Goal: Participate in discussion: Engage in conversation with other users on a specific topic

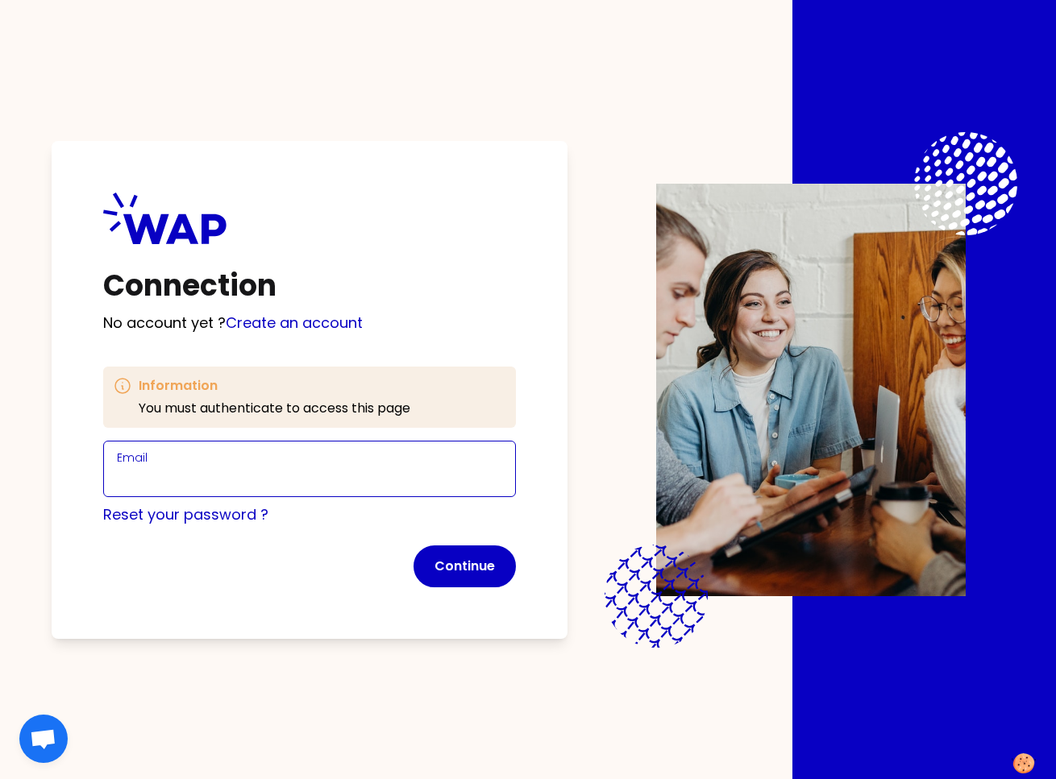
click at [263, 473] on input "Email" at bounding box center [309, 478] width 385 height 23
click at [233, 473] on input "marie-solveig@wearepeers.com" at bounding box center [309, 478] width 385 height 23
type input "marie-solveig+participant@wearepeers.com"
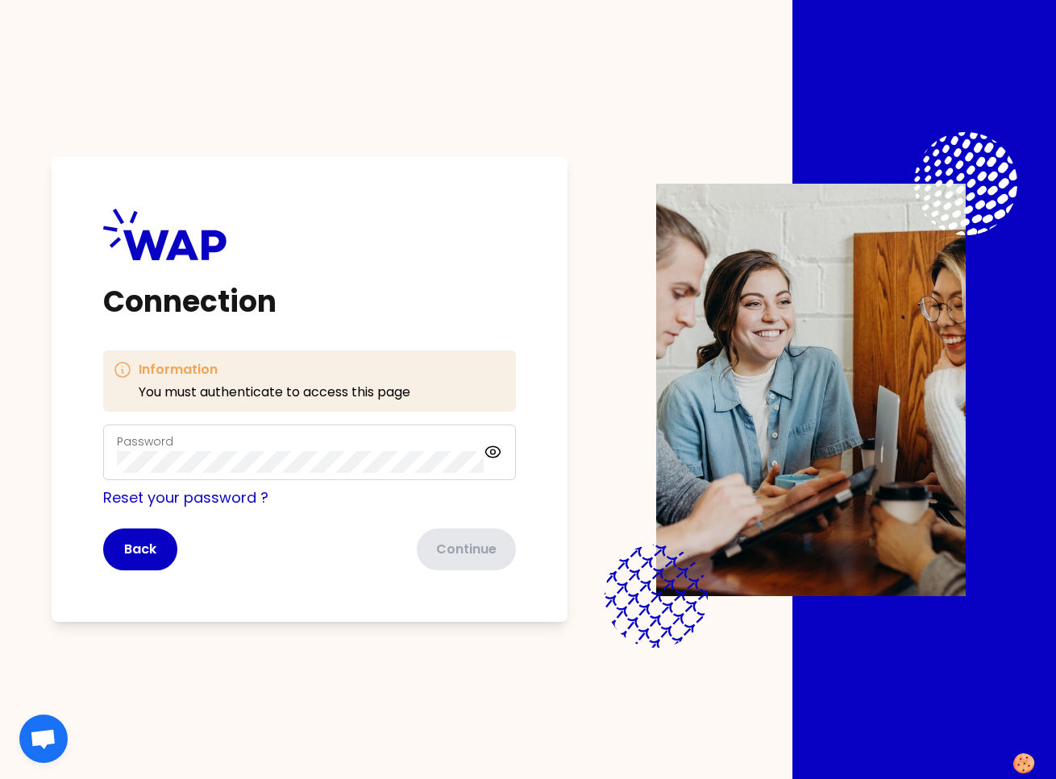
click at [317, 448] on div "Password" at bounding box center [300, 453] width 367 height 42
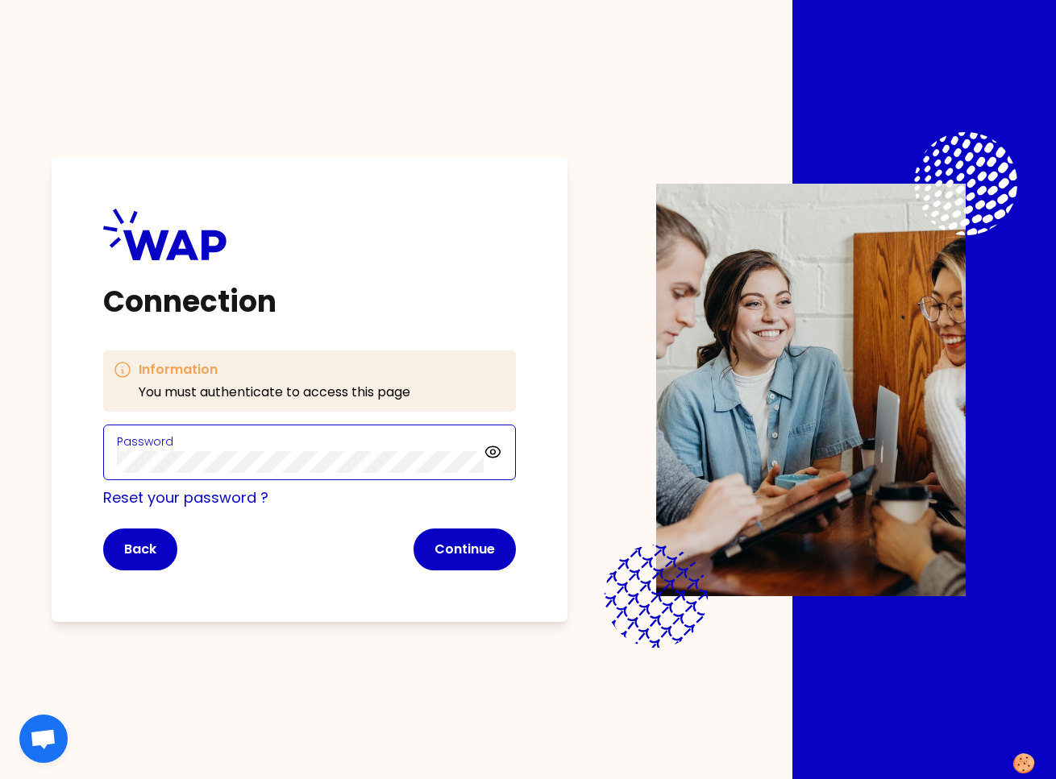
click button "Continue" at bounding box center [464, 550] width 102 height 42
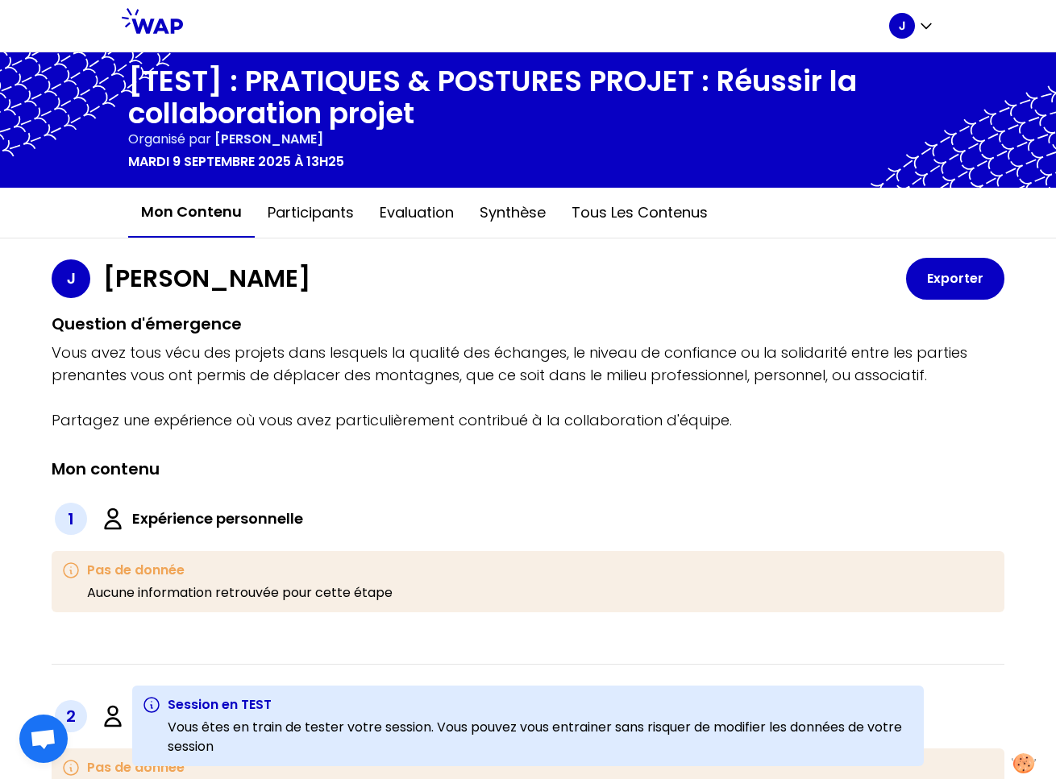
click at [651, 325] on h2 "Question d'émergence" at bounding box center [528, 324] width 952 height 23
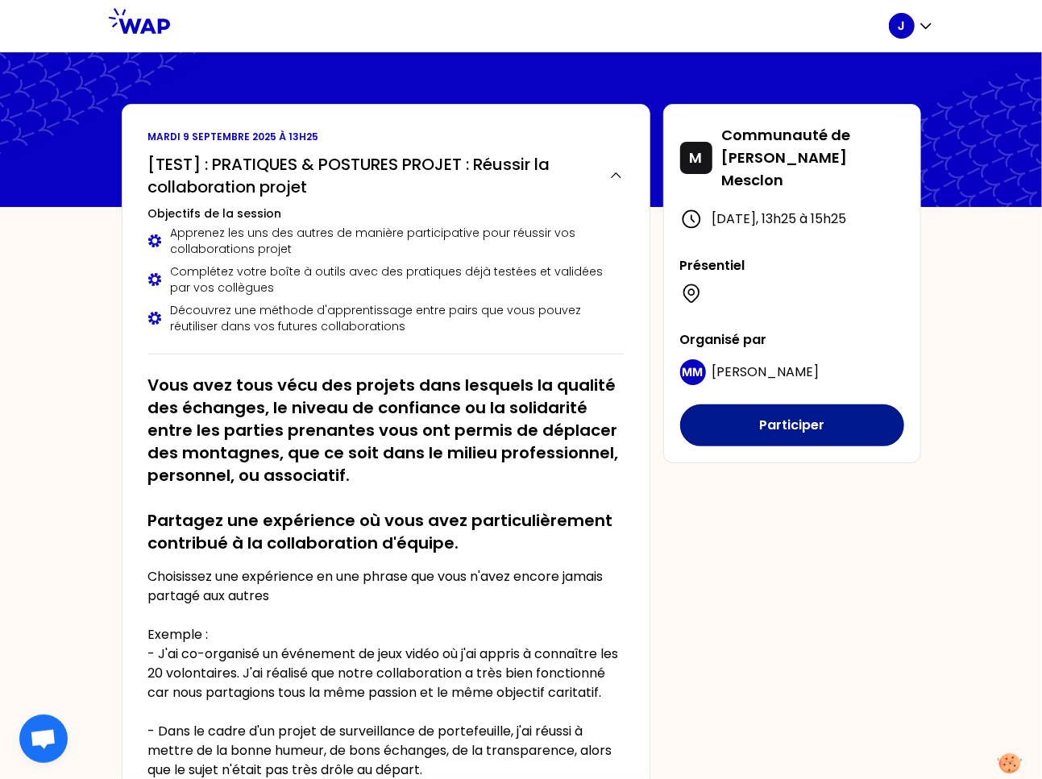
click at [792, 417] on button "Participer" at bounding box center [792, 426] width 224 height 42
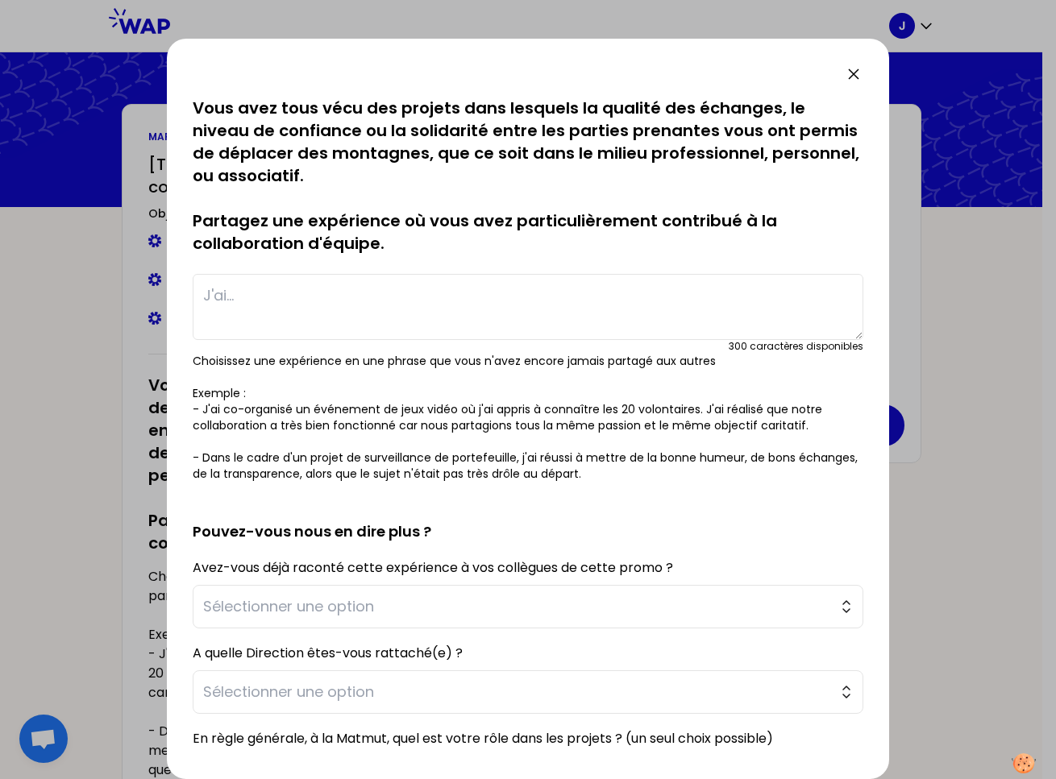
click at [259, 425] on p "Choisissez une expérience en une phrase que vous n'avez encore jamais partagé a…" at bounding box center [528, 417] width 670 height 129
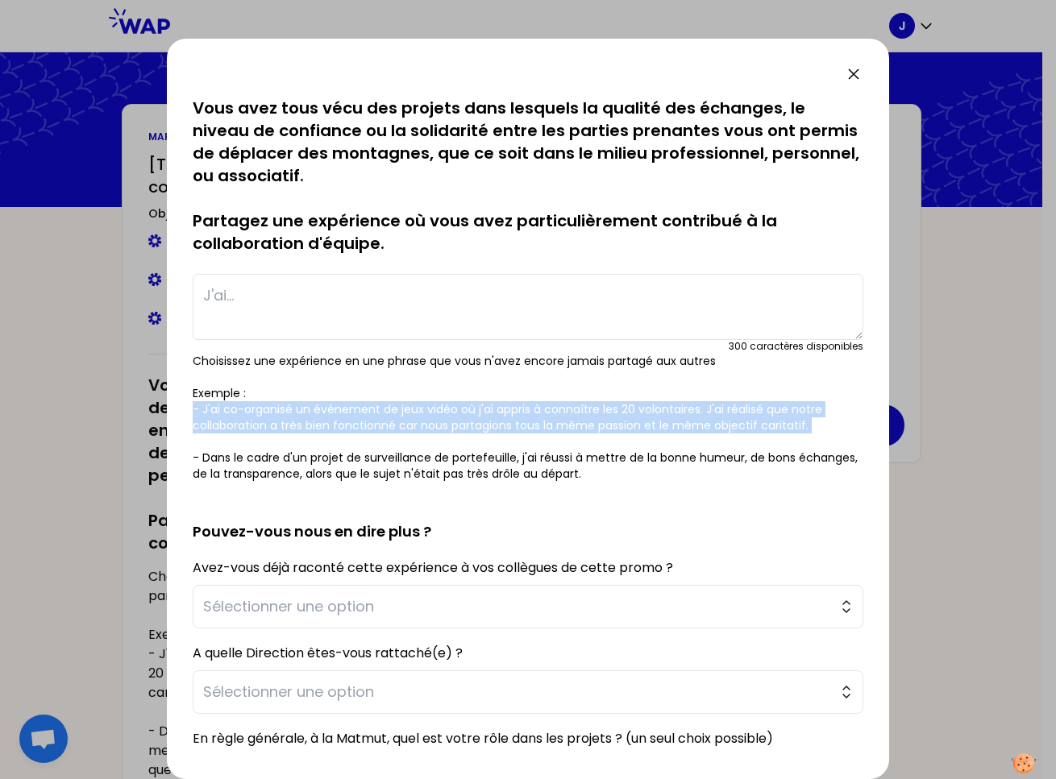
click at [259, 425] on p "Choisissez une expérience en une phrase que vous n'avez encore jamais partagé a…" at bounding box center [528, 417] width 670 height 129
copy p "- J'ai co-organisé un événement de jeux vidéo où j'ai appris à connaître les 20…"
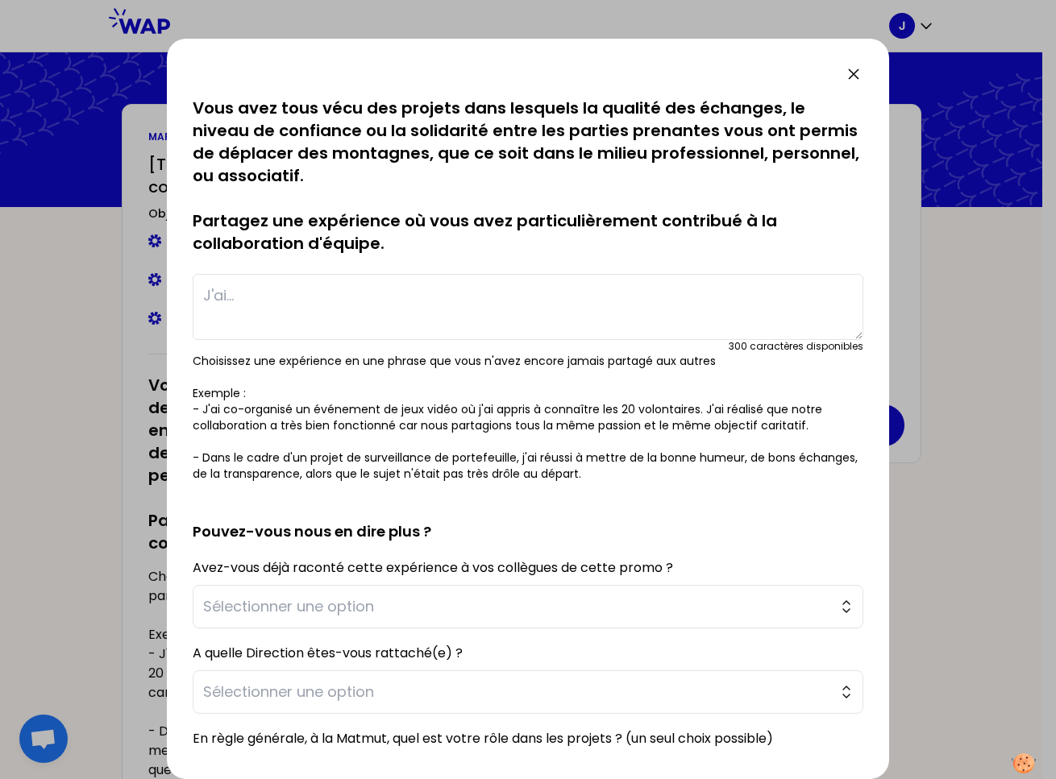
click at [257, 320] on textarea at bounding box center [528, 307] width 670 height 66
paste textarea "- J'ai co-organisé un événement de jeux vidéo où j'ai appris à connaître les 20…"
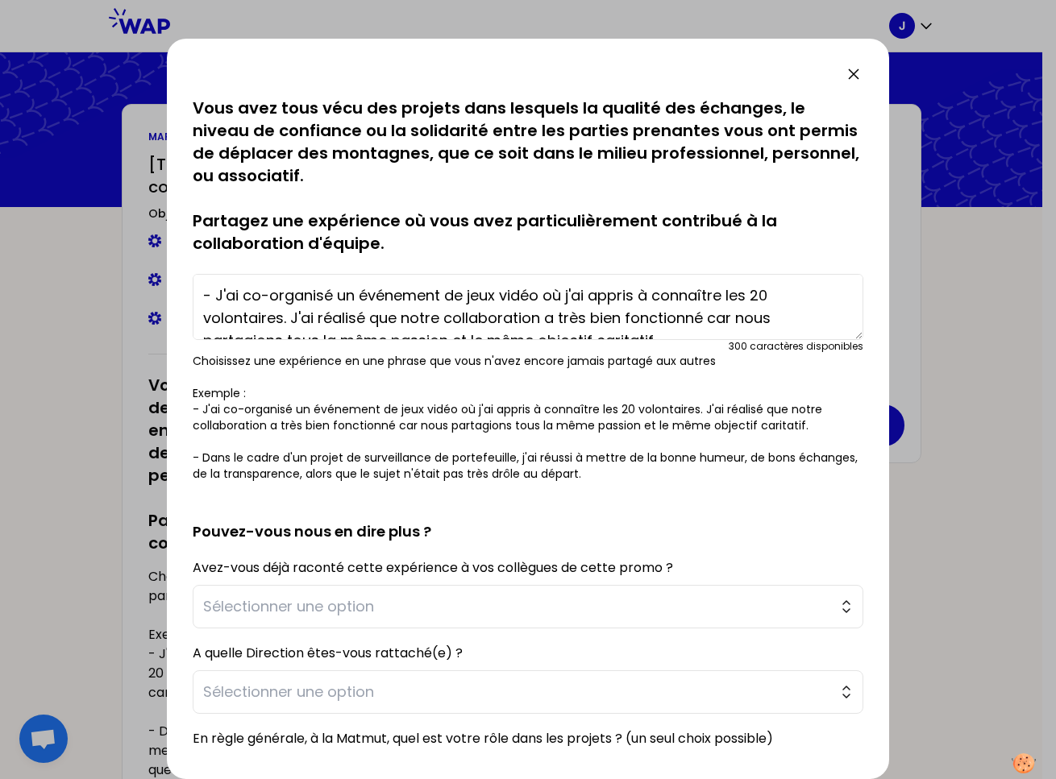
scroll to position [35, 0]
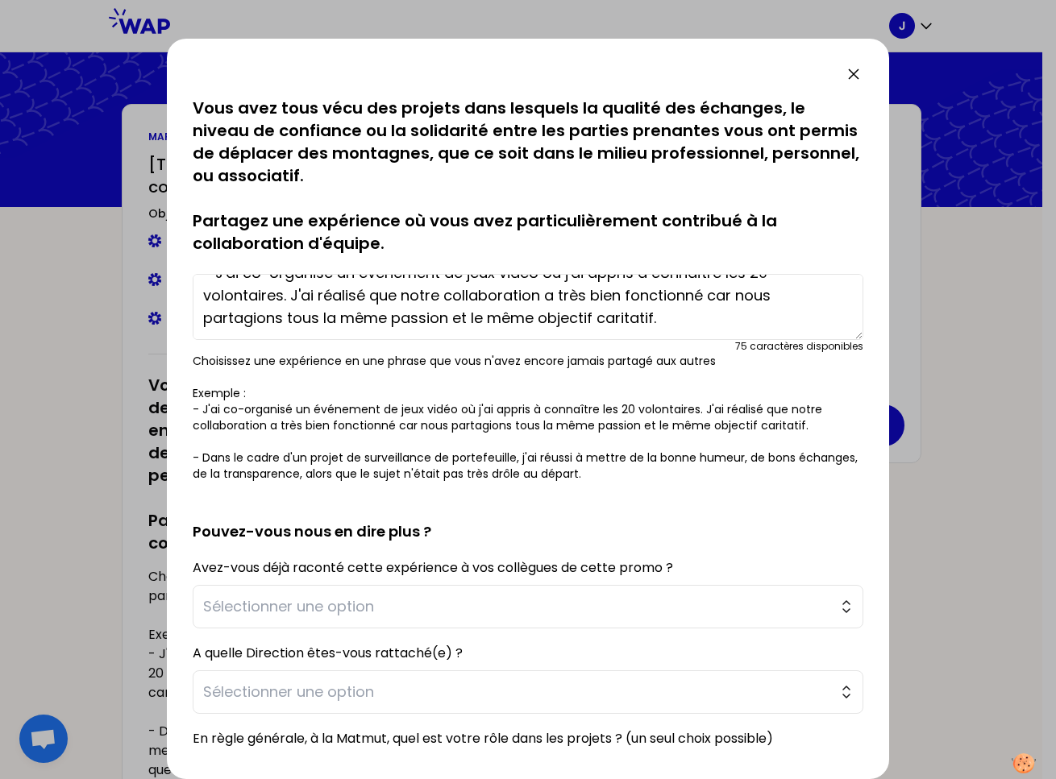
click at [220, 294] on textarea "- J'ai co-organisé un événement de jeux vidéo où j'ai appris à connaître les 20…" at bounding box center [528, 307] width 670 height 66
click at [211, 286] on textarea "- J'ai co-organisé un événement de jeux vidéo où j'ai appris à connaître les 20…" at bounding box center [528, 307] width 670 height 66
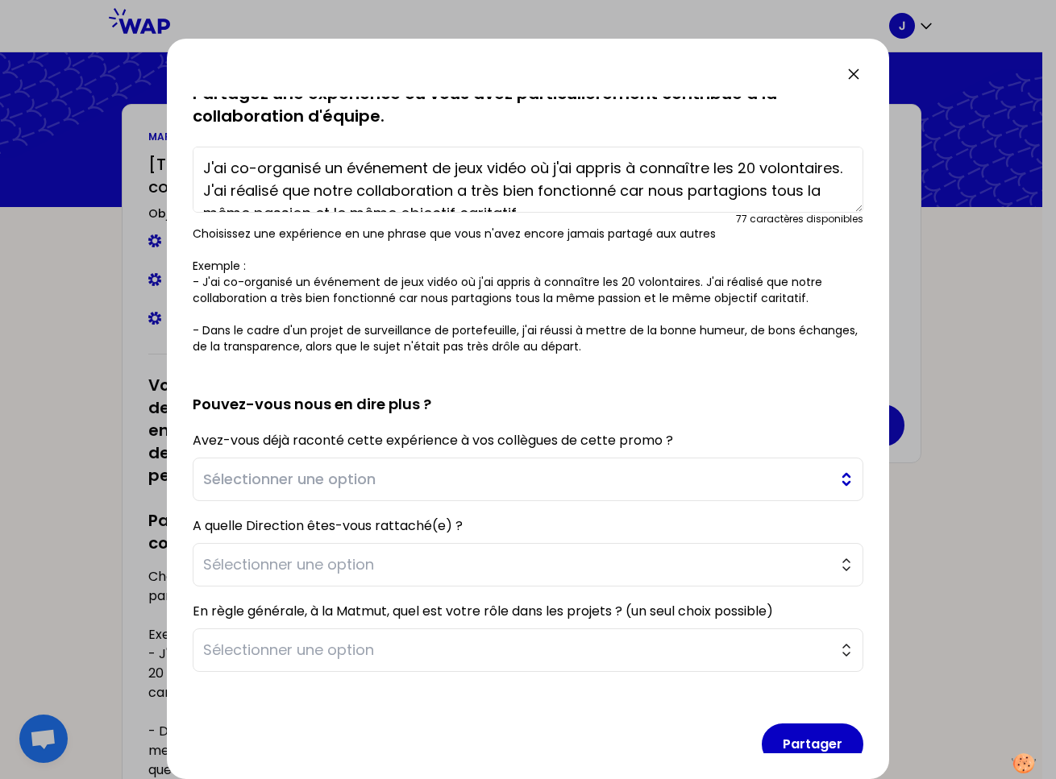
scroll to position [151, 0]
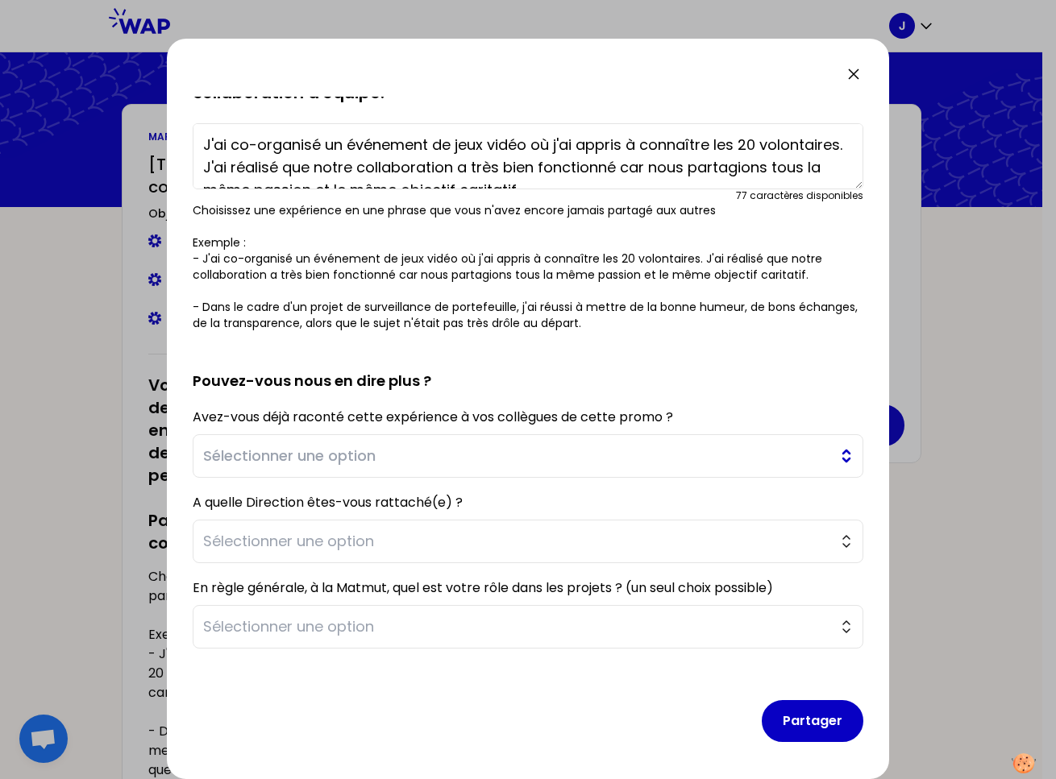
type textarea "J'ai co-organisé un événement de jeux vidéo où j'ai appris à connaître les 20 v…"
click at [360, 459] on span "Sélectionner une option" at bounding box center [516, 456] width 627 height 23
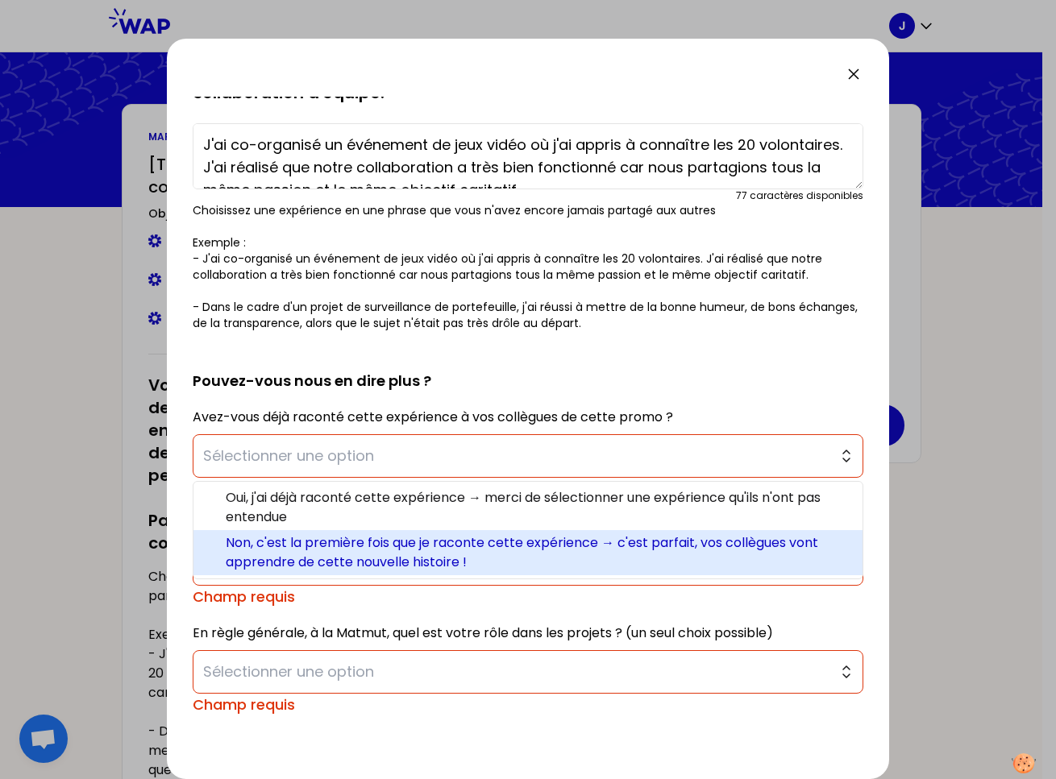
click at [471, 544] on span "Non, c'est la première fois que je raconte cette expérience → c'est parfait, vo…" at bounding box center [538, 552] width 624 height 39
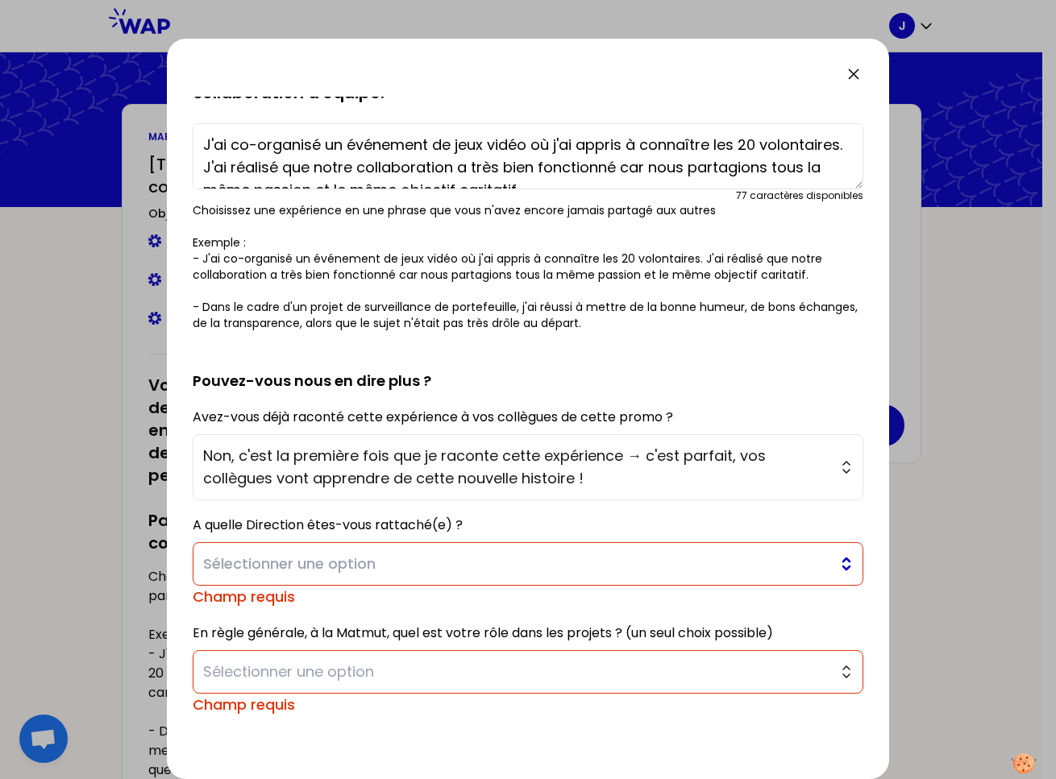
click at [539, 556] on span "Sélectionner une option" at bounding box center [516, 564] width 627 height 23
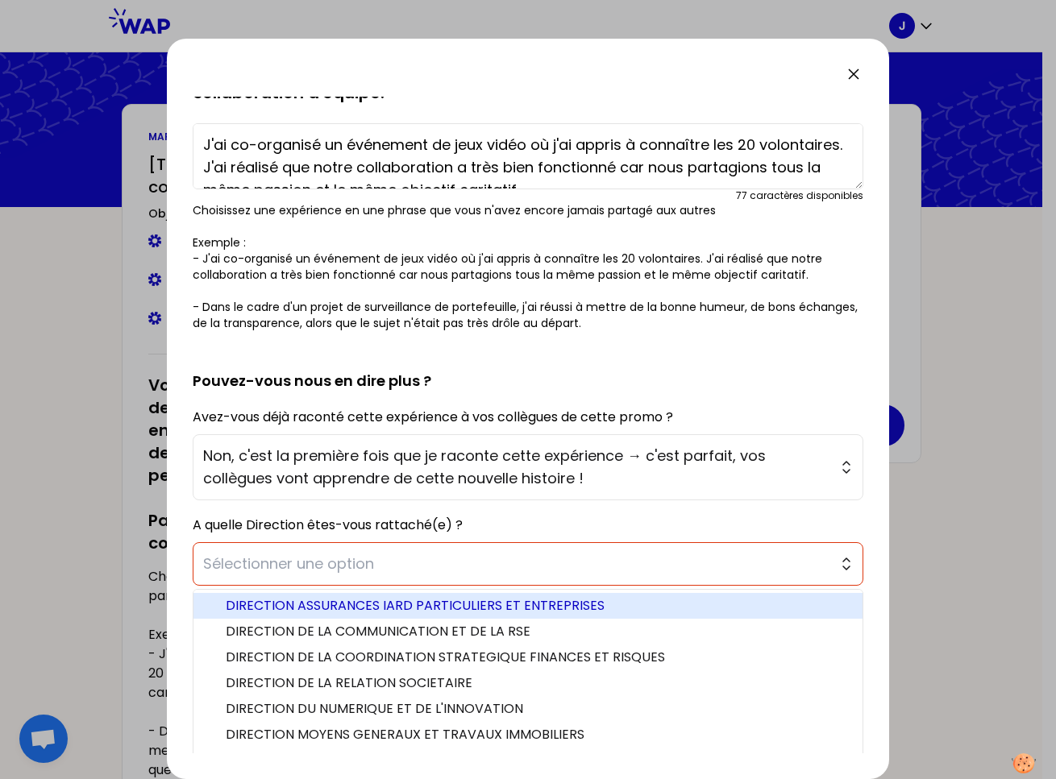
click at [558, 600] on span "DIRECTION ASSURANCES IARD PARTICULIERS ET ENTREPRISES" at bounding box center [538, 605] width 624 height 19
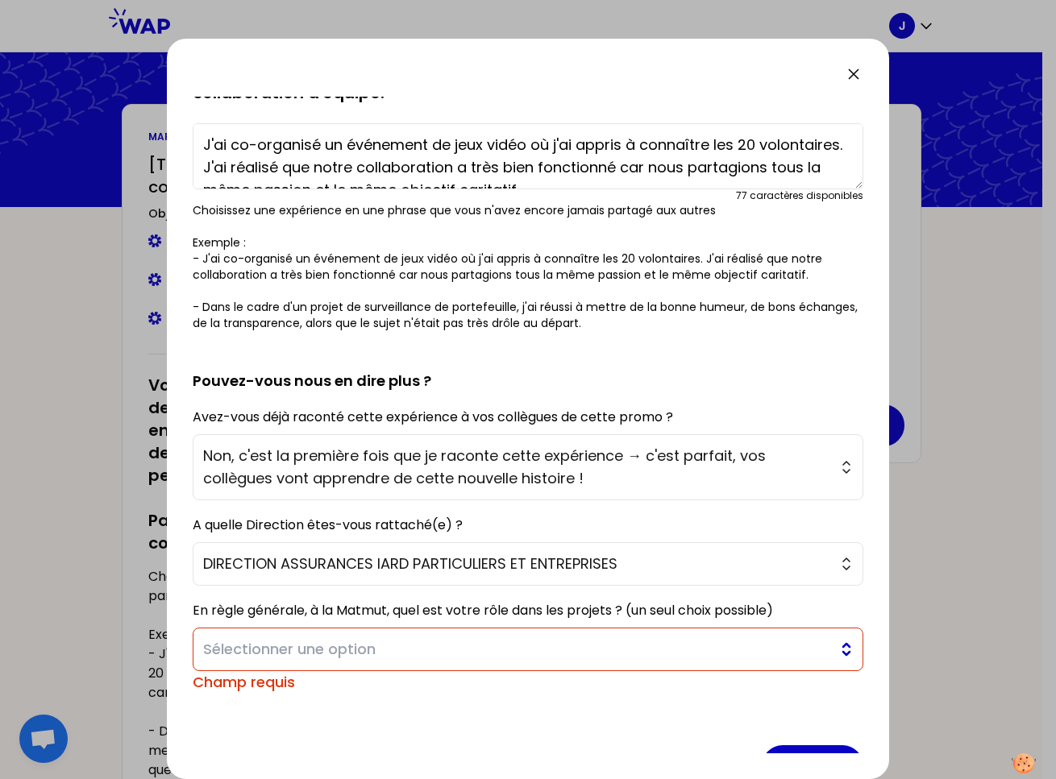
click at [450, 649] on span "Sélectionner une option" at bounding box center [516, 649] width 627 height 23
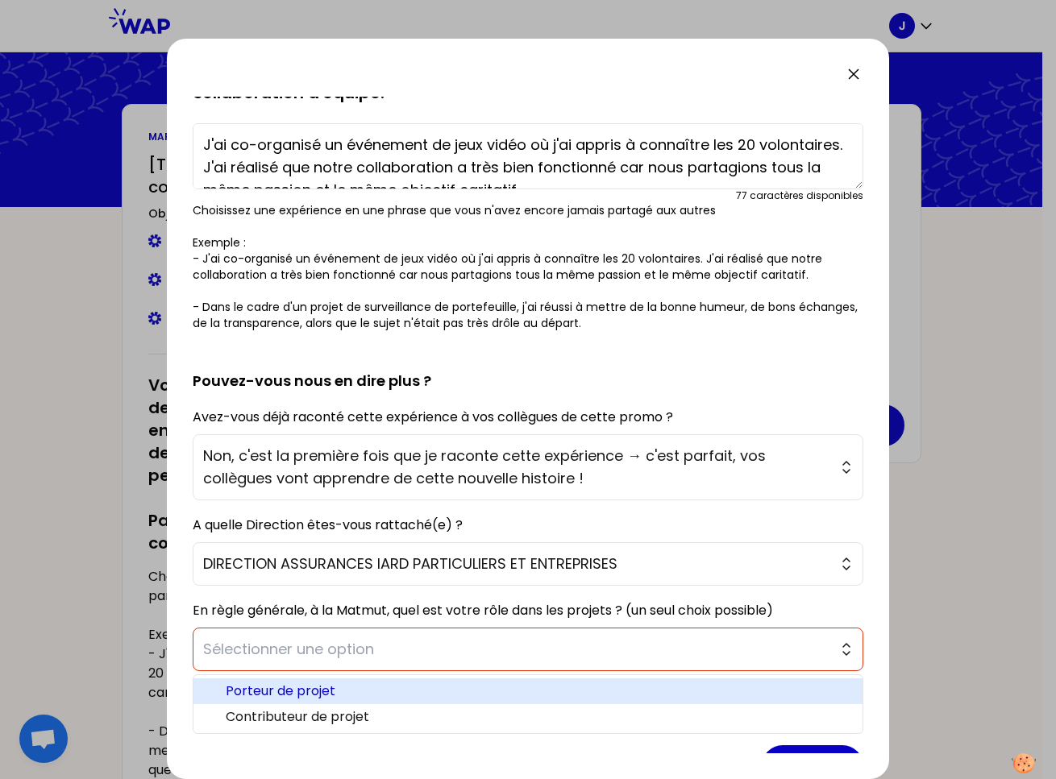
drag, startPoint x: 423, startPoint y: 693, endPoint x: 452, endPoint y: 698, distance: 29.4
click at [424, 693] on span "Porteur de projet" at bounding box center [538, 691] width 624 height 19
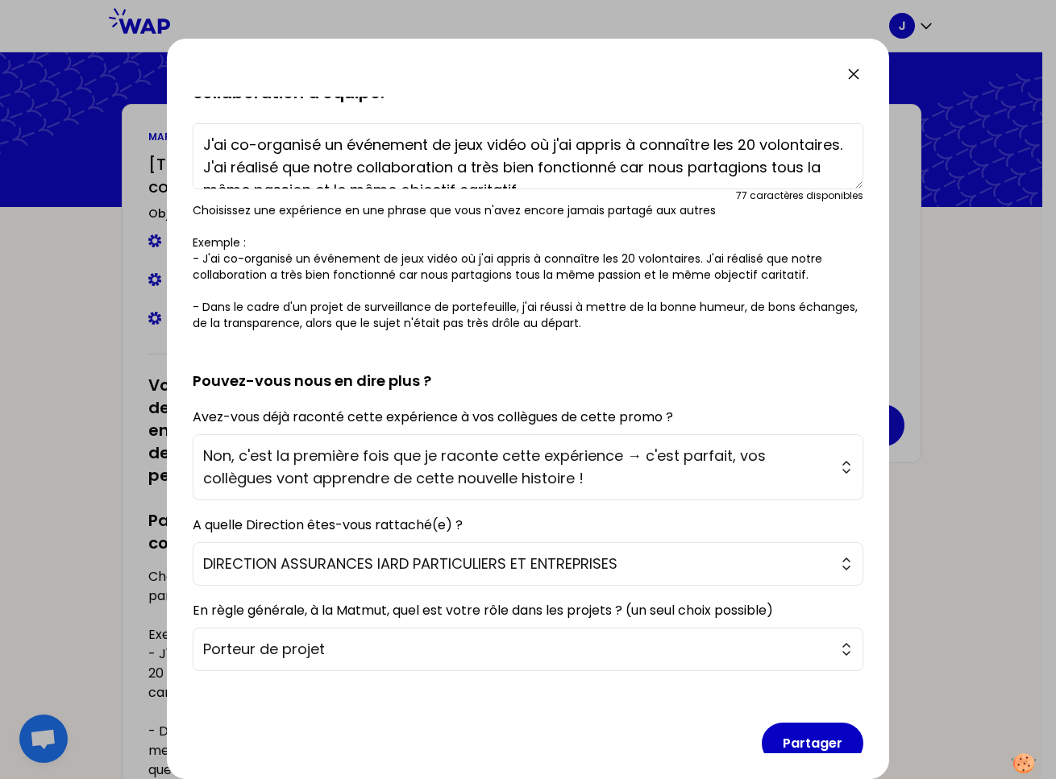
click at [782, 739] on button "Partager" at bounding box center [813, 744] width 102 height 42
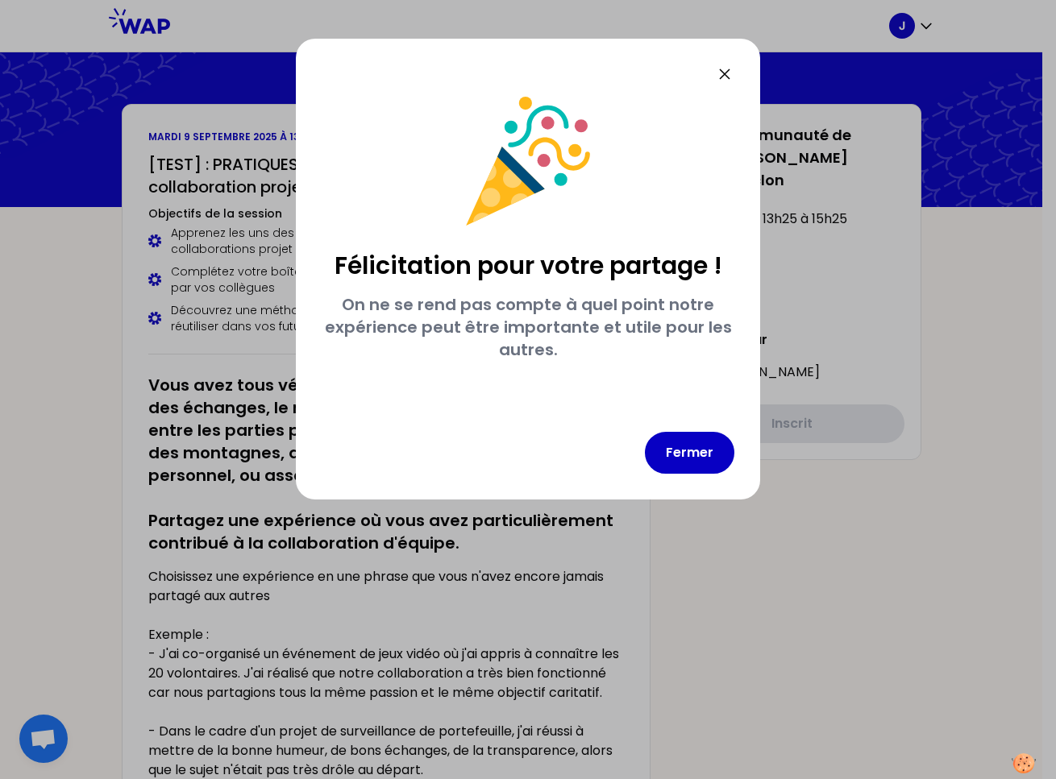
scroll to position [0, 0]
click at [666, 466] on button "Fermer" at bounding box center [689, 453] width 89 height 42
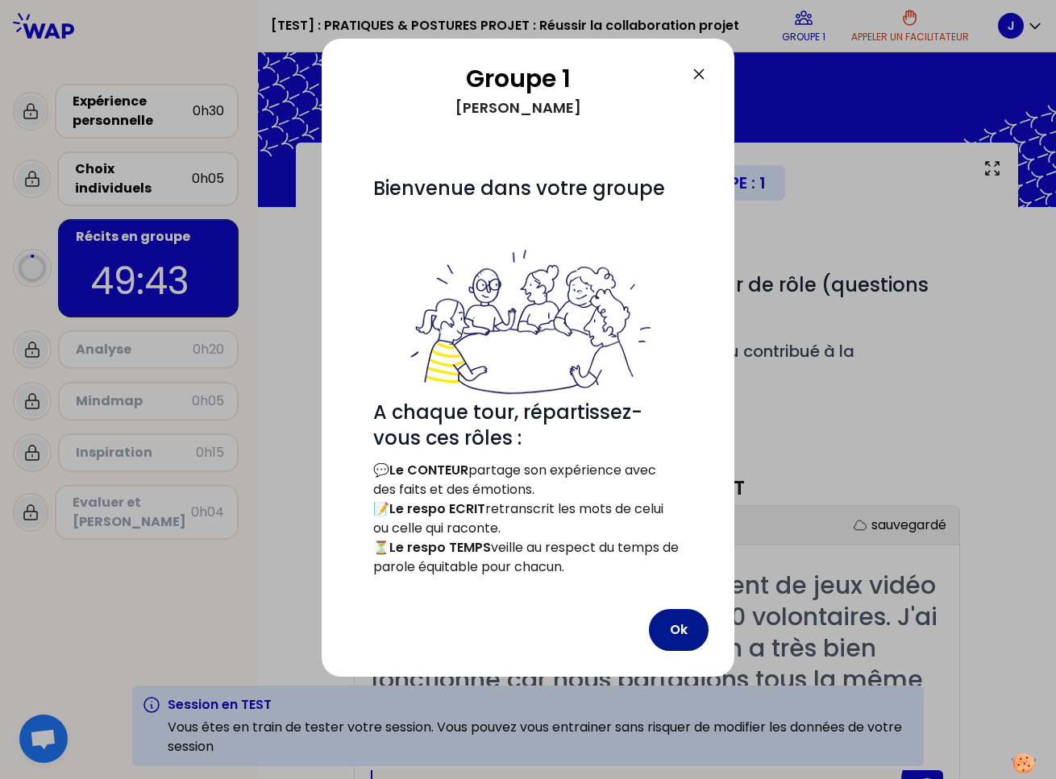
click at [670, 622] on button "Ok" at bounding box center [679, 630] width 60 height 42
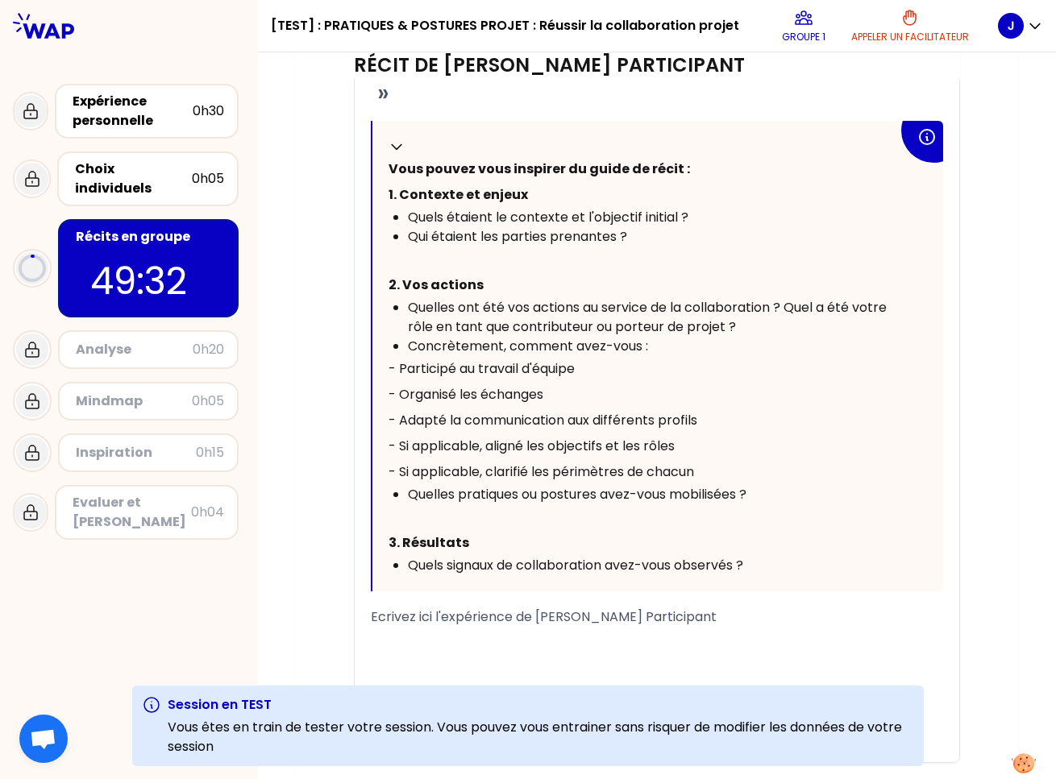
scroll to position [640, 0]
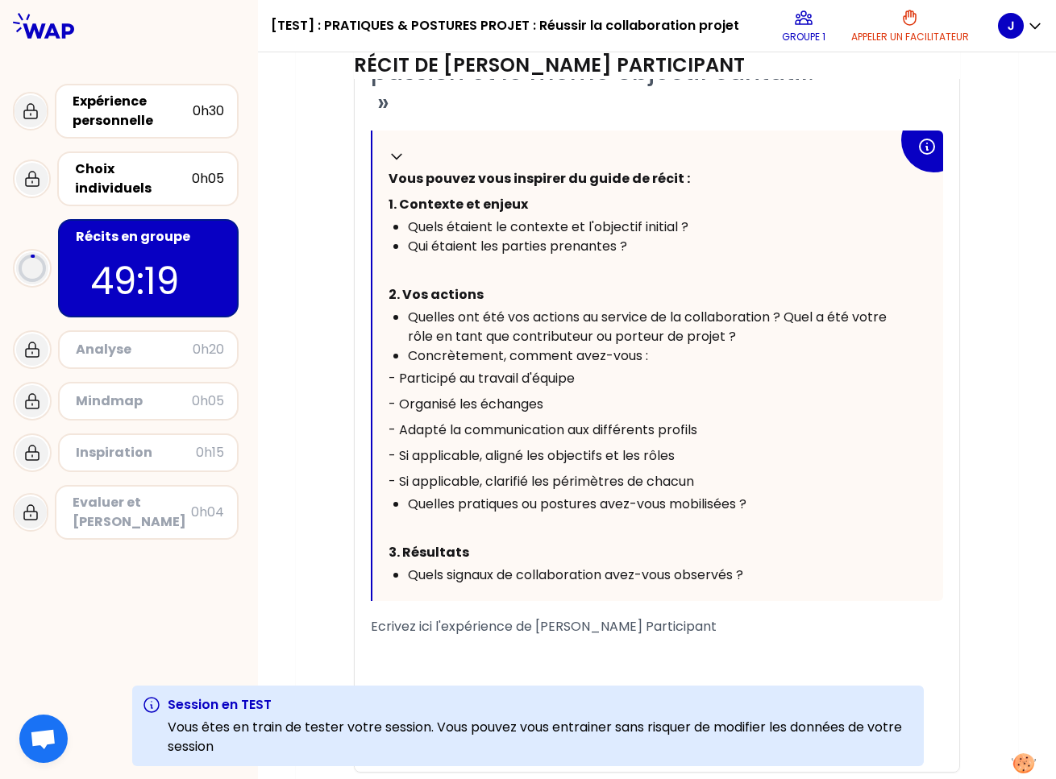
click at [557, 652] on div "﻿" at bounding box center [657, 646] width 572 height 19
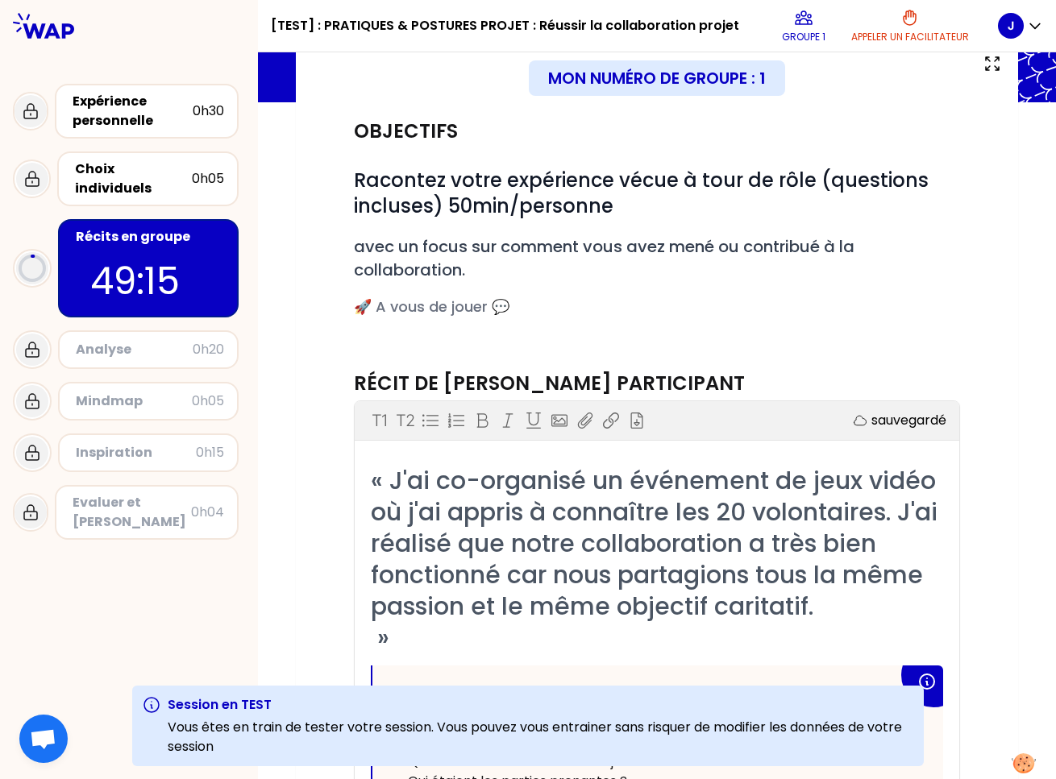
scroll to position [0, 0]
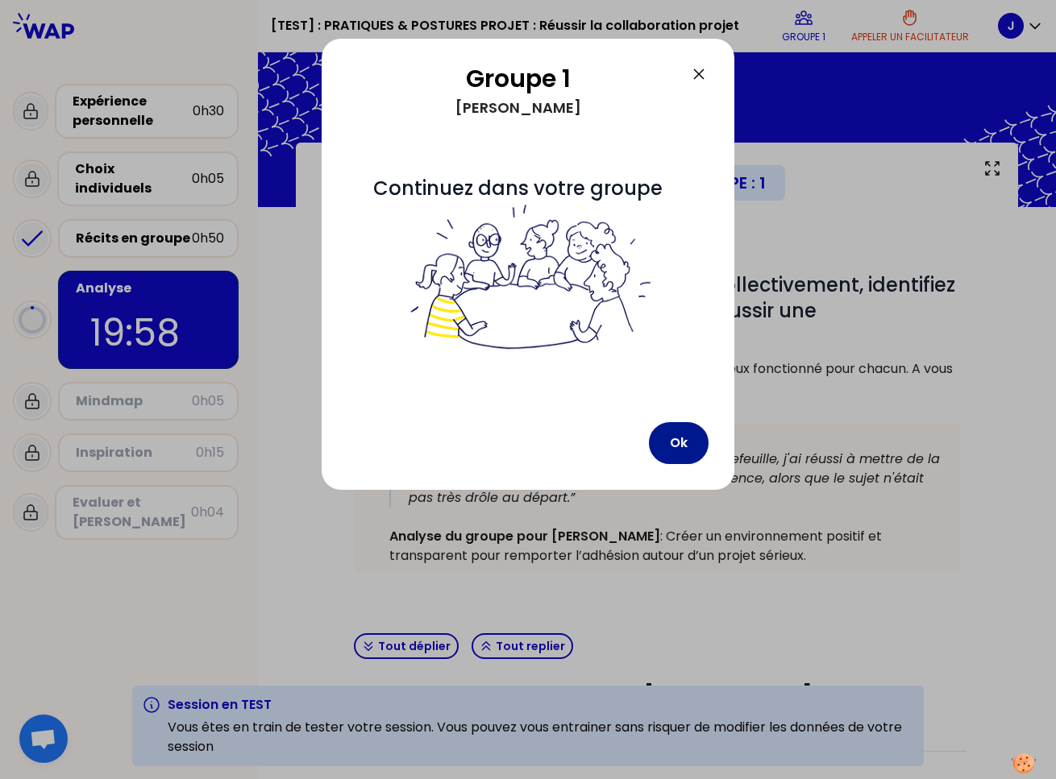
click at [681, 442] on button "Ok" at bounding box center [679, 443] width 60 height 42
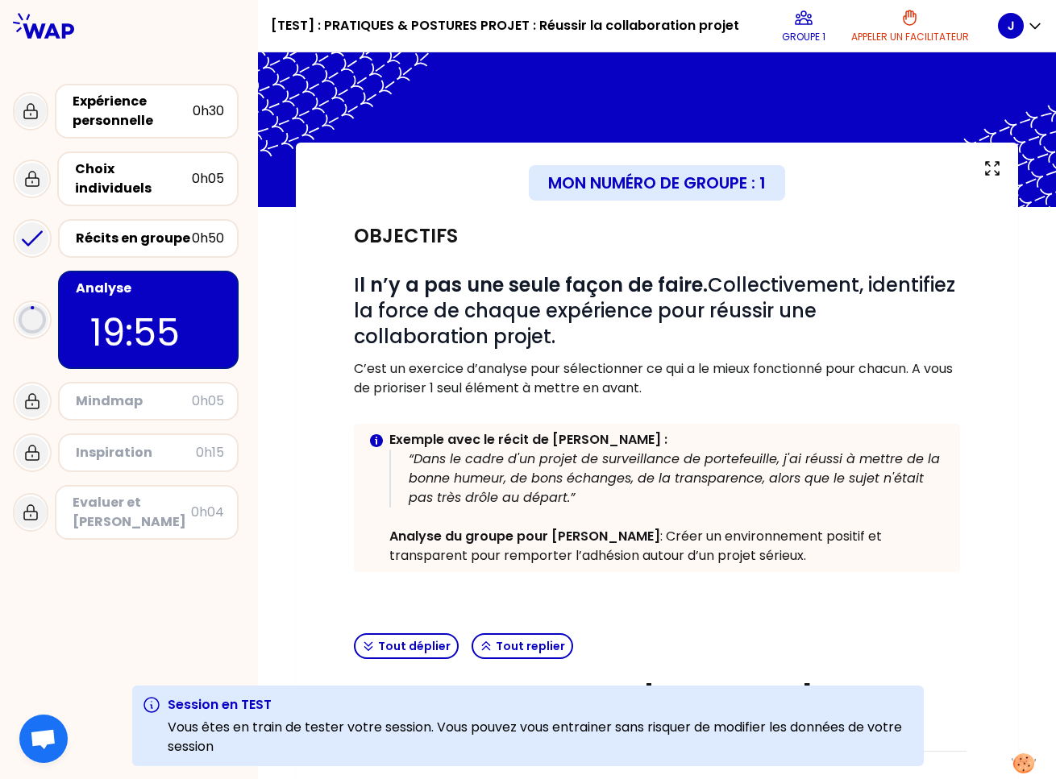
scroll to position [2, 0]
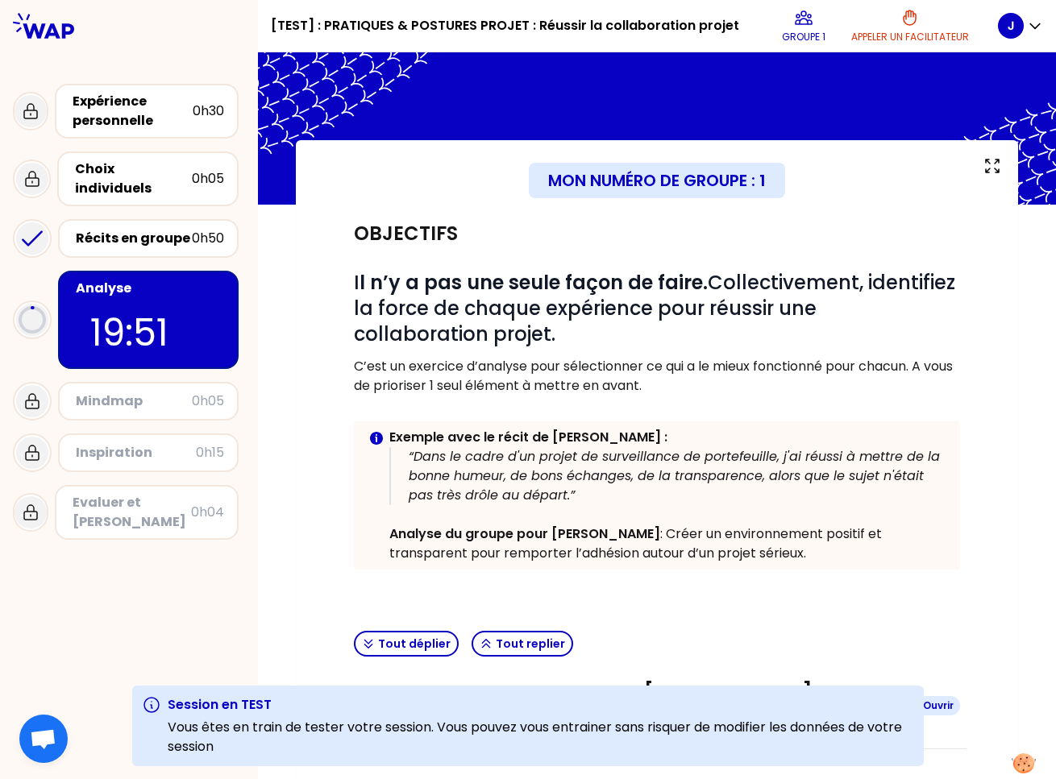
click at [665, 680] on h3 "Analyse du groupe pour Marie-Solveig Participant" at bounding box center [640, 706] width 525 height 52
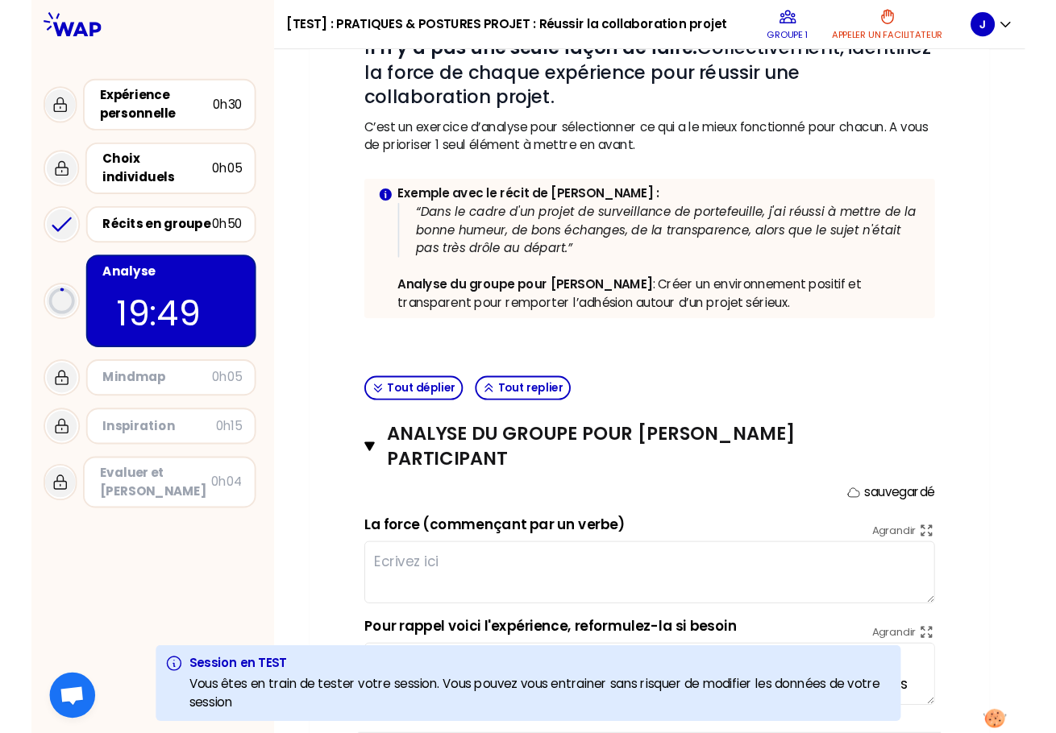
scroll to position [264, 0]
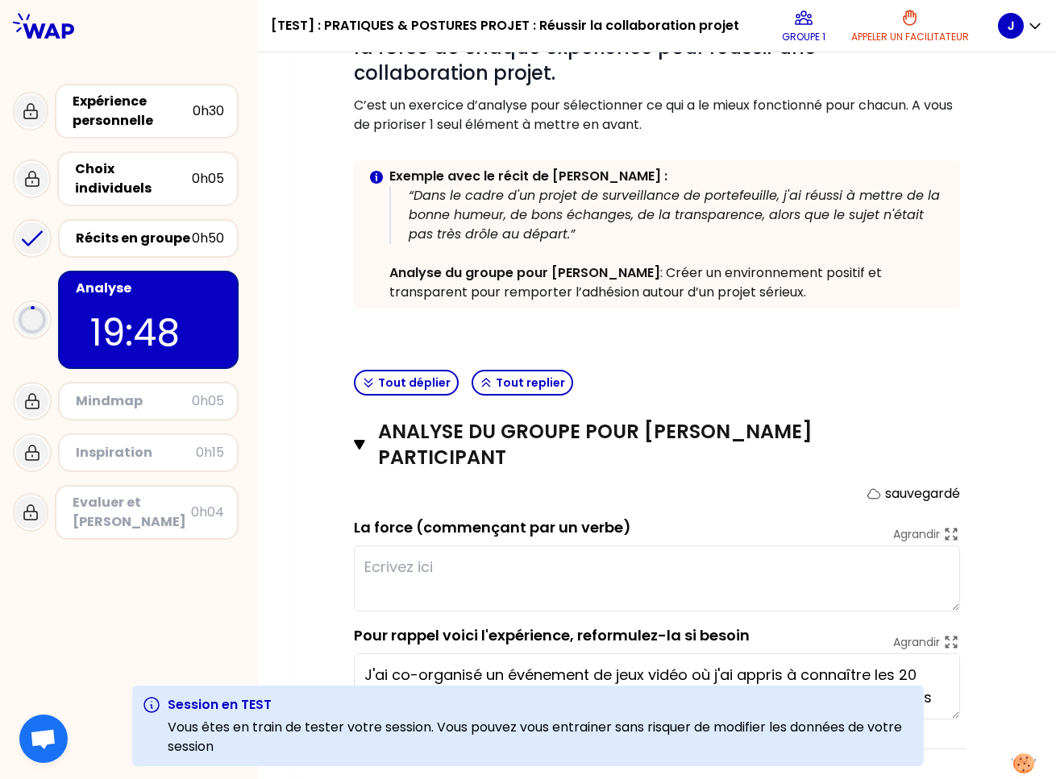
click at [635, 586] on textarea at bounding box center [657, 579] width 606 height 66
type textarea "test"
click at [479, 585] on textarea "test" at bounding box center [657, 579] width 606 height 66
click at [361, 530] on label "La force (commençant par un verbe)" at bounding box center [492, 527] width 277 height 20
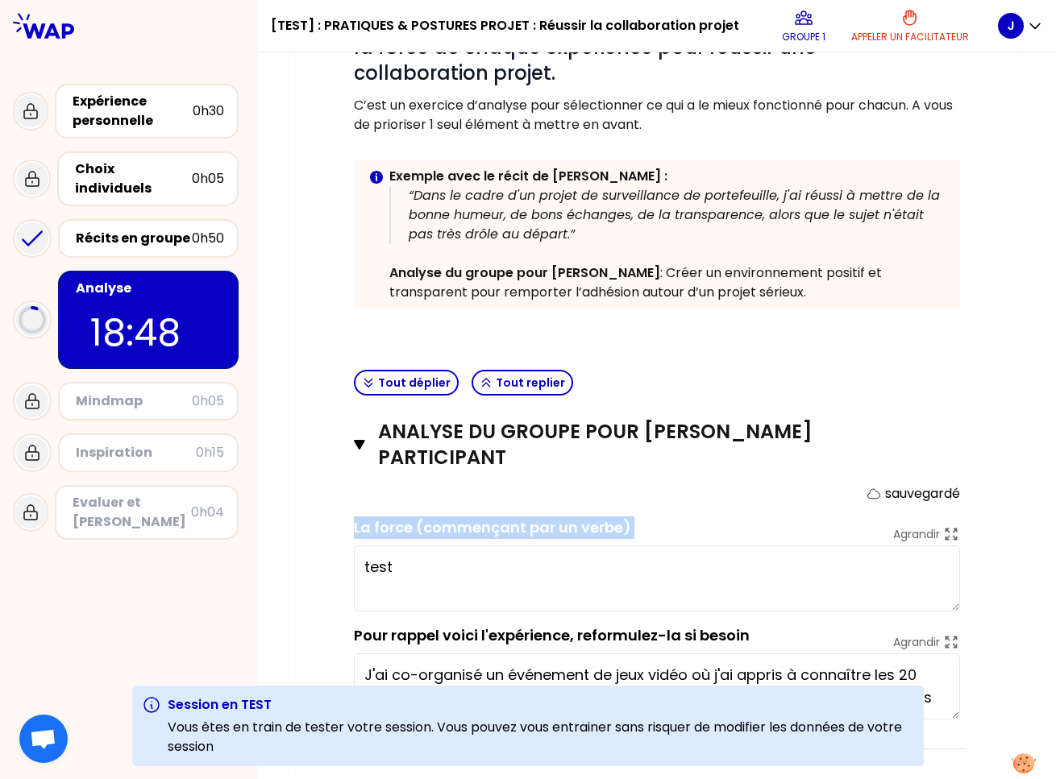
click at [360, 530] on label "La force (commençant par un verbe)" at bounding box center [492, 527] width 277 height 20
click at [453, 575] on textarea "test" at bounding box center [657, 579] width 606 height 66
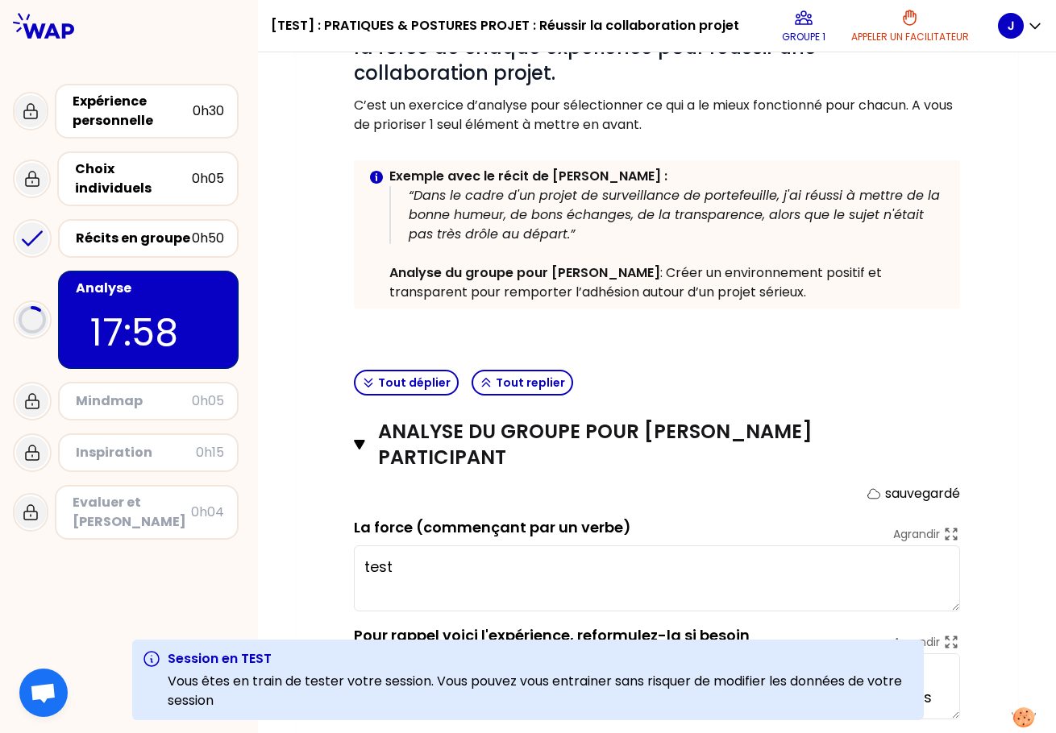
click at [361, 528] on label "La force (commençant par un verbe)" at bounding box center [492, 527] width 277 height 20
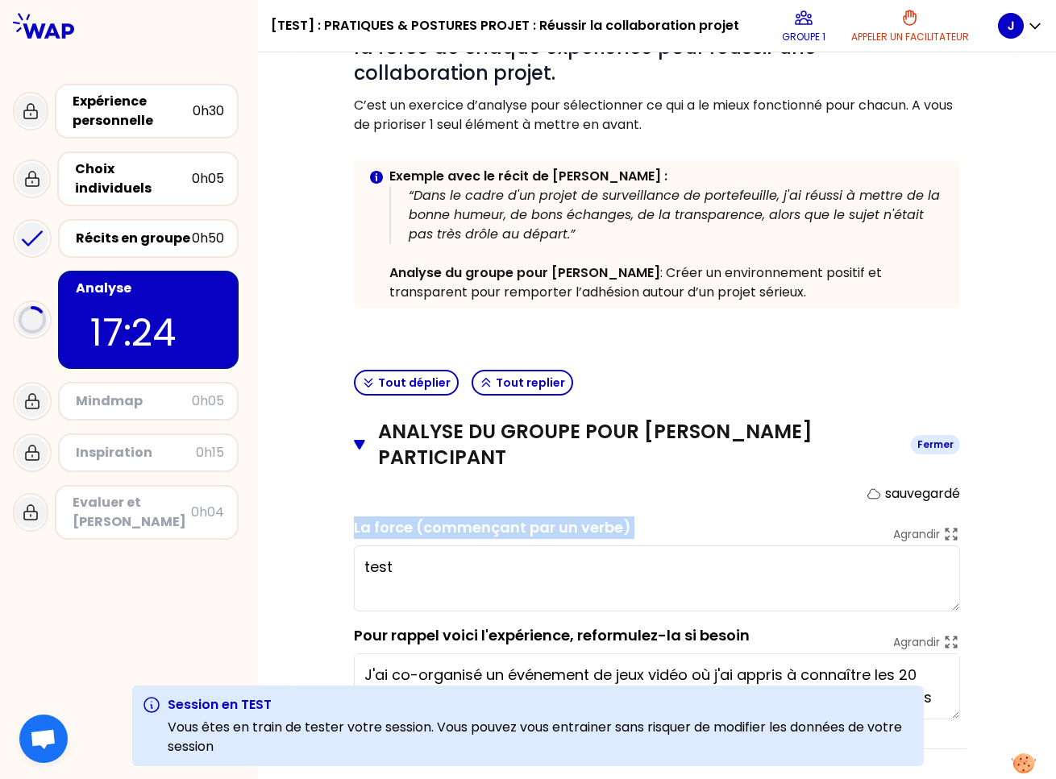
click at [782, 429] on h3 "Analyse du groupe pour Marie-Solveig Participant" at bounding box center [638, 445] width 520 height 52
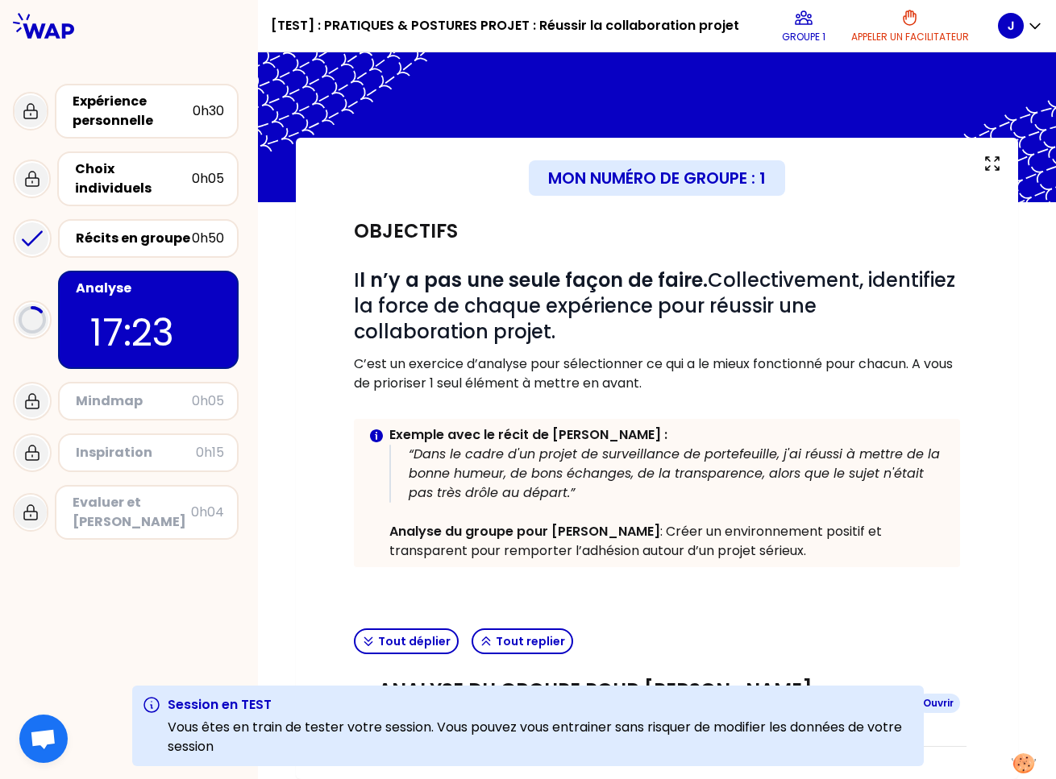
scroll to position [3, 0]
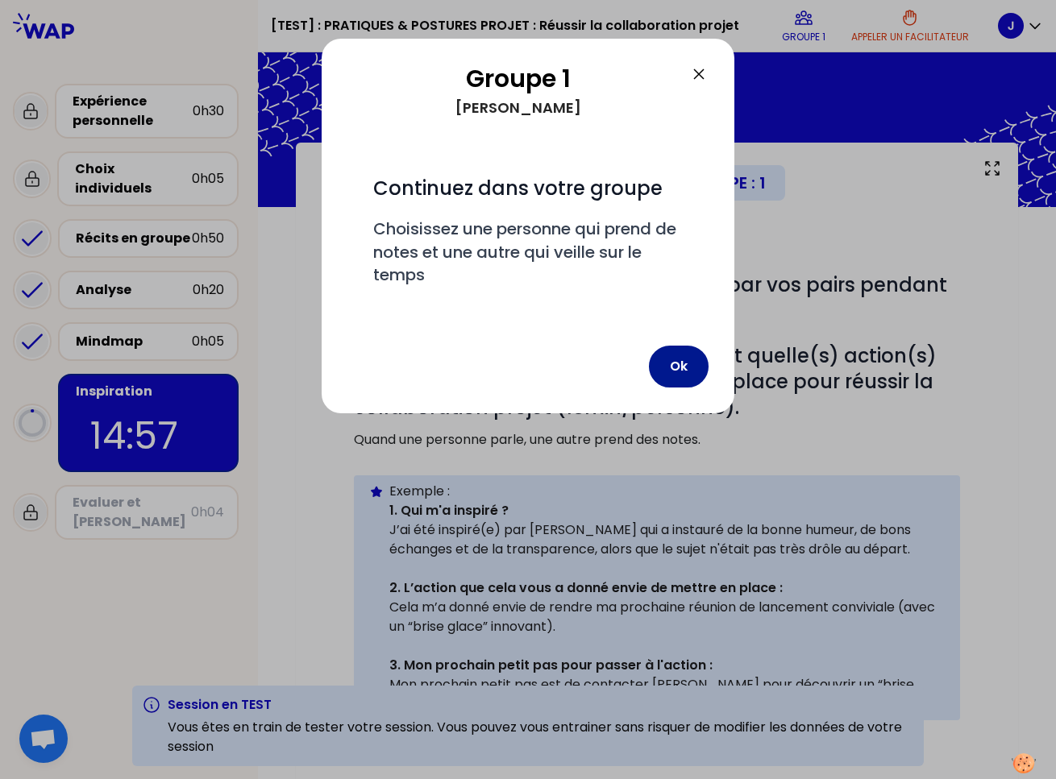
click at [683, 368] on button "Ok" at bounding box center [679, 367] width 60 height 42
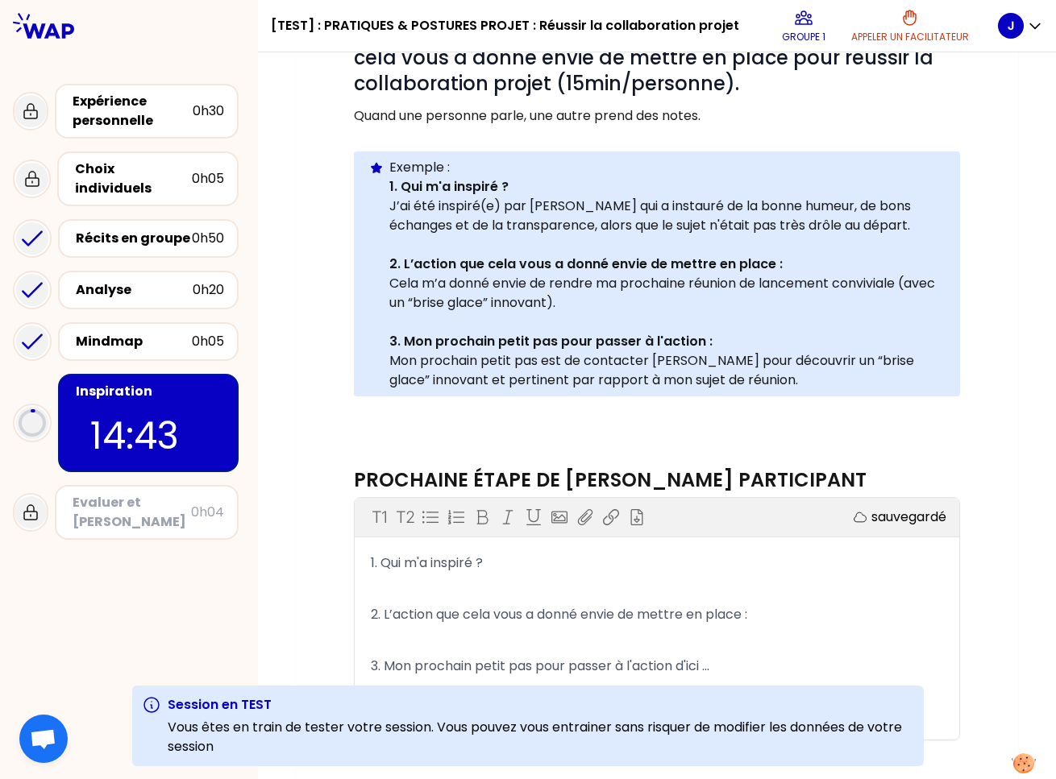
scroll to position [347, 0]
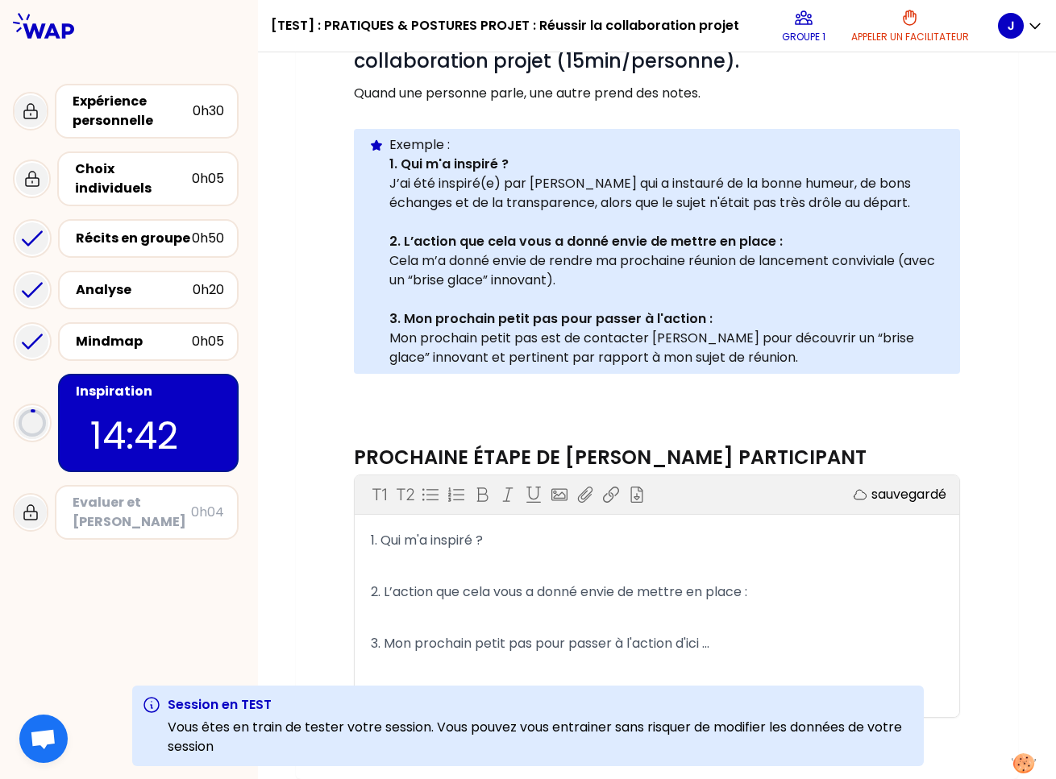
click at [644, 537] on p "1. Qui m'a inspiré ?" at bounding box center [657, 541] width 572 height 26
click at [636, 558] on p "﻿" at bounding box center [657, 567] width 572 height 26
click at [532, 611] on p "﻿" at bounding box center [657, 618] width 572 height 26
click at [569, 663] on p "﻿" at bounding box center [657, 670] width 572 height 26
drag, startPoint x: 673, startPoint y: 645, endPoint x: 732, endPoint y: 647, distance: 58.9
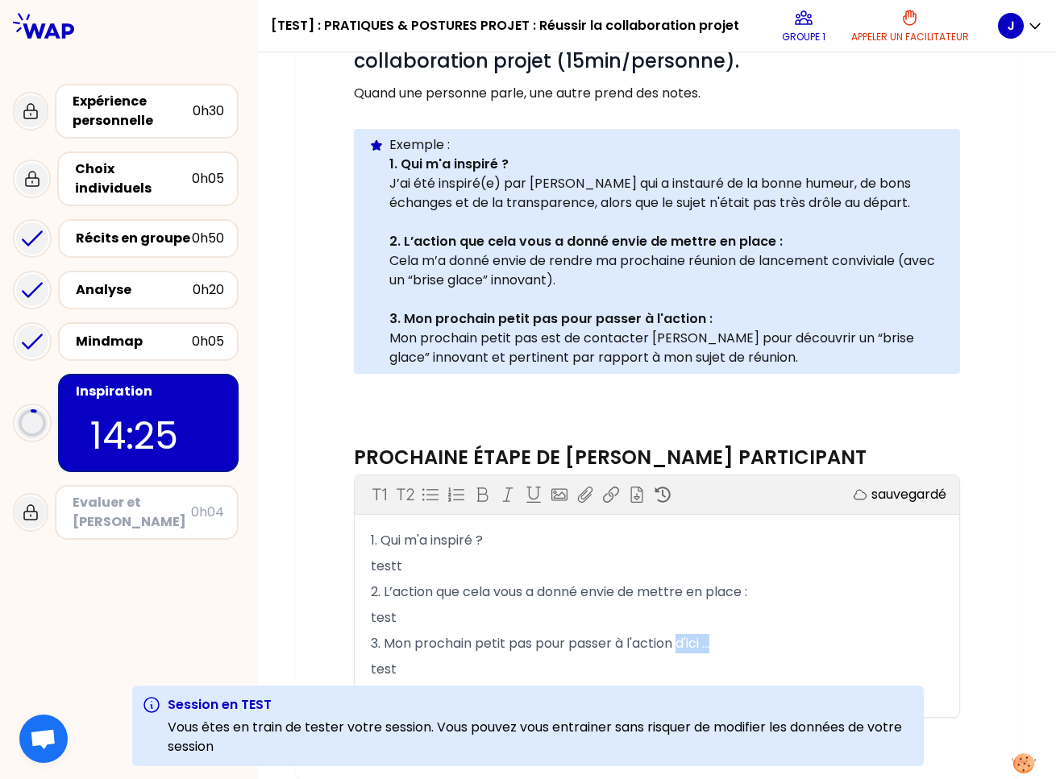
click at [732, 647] on p "3. Mon prochain petit pas pour passer à l'action d'ici ..." at bounding box center [657, 644] width 572 height 26
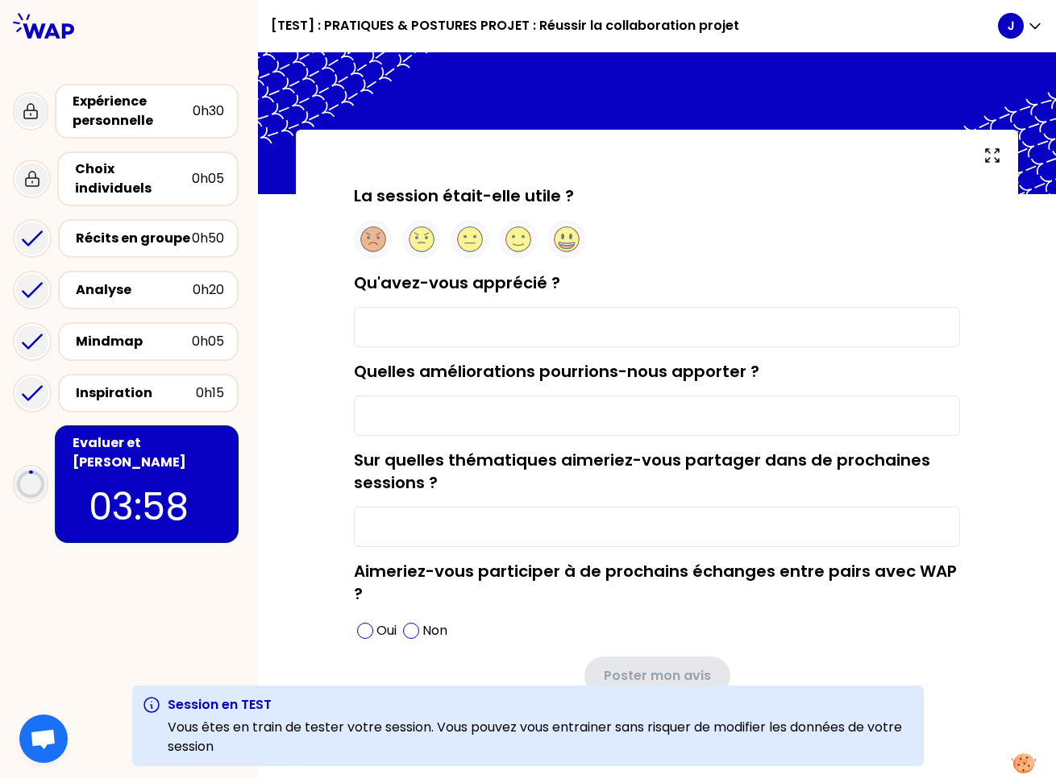
scroll to position [15, 0]
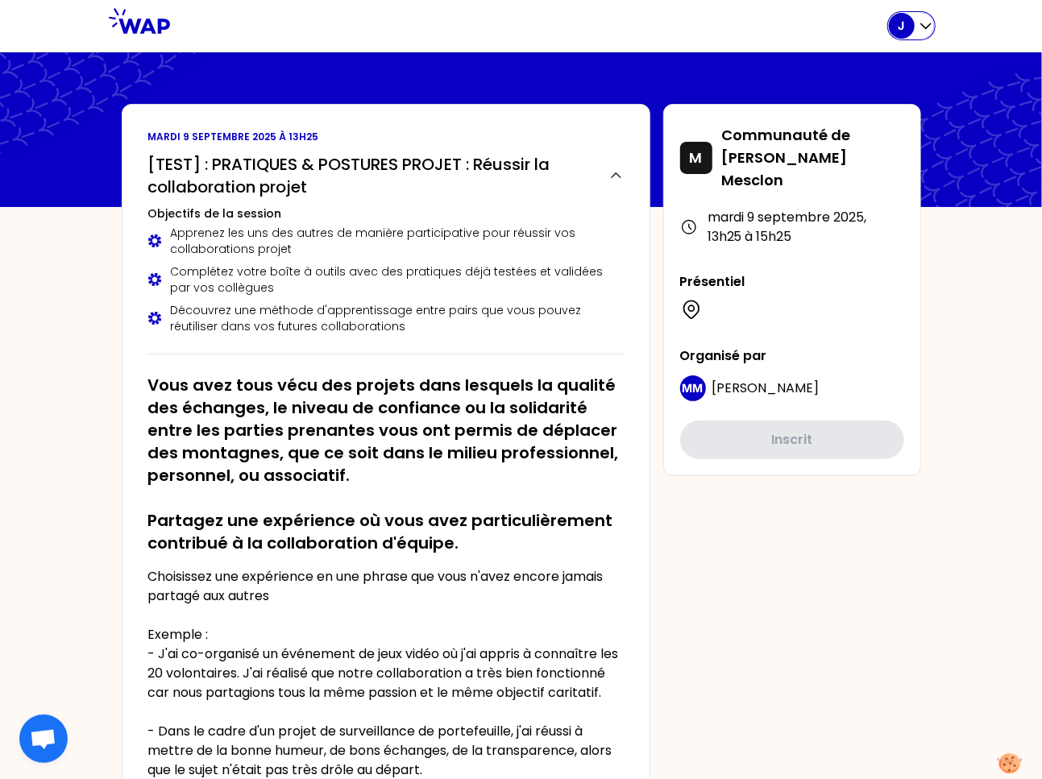
click at [906, 27] on div "J" at bounding box center [902, 26] width 26 height 26
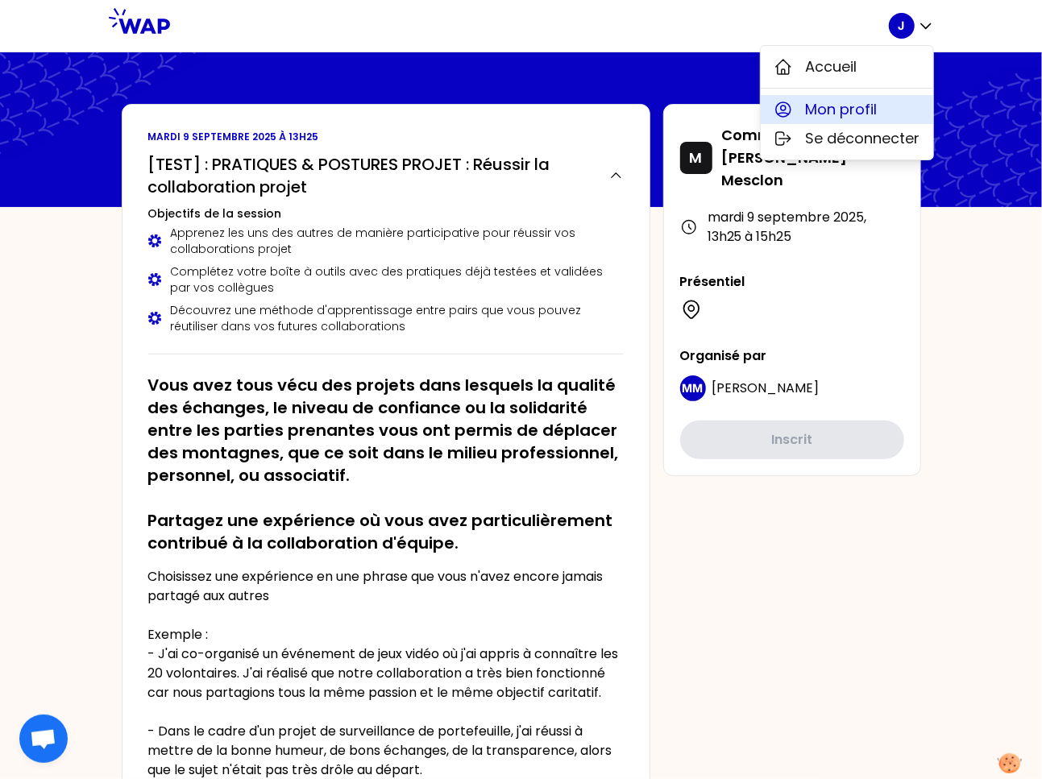
click at [845, 111] on span "Mon profil" at bounding box center [842, 109] width 72 height 23
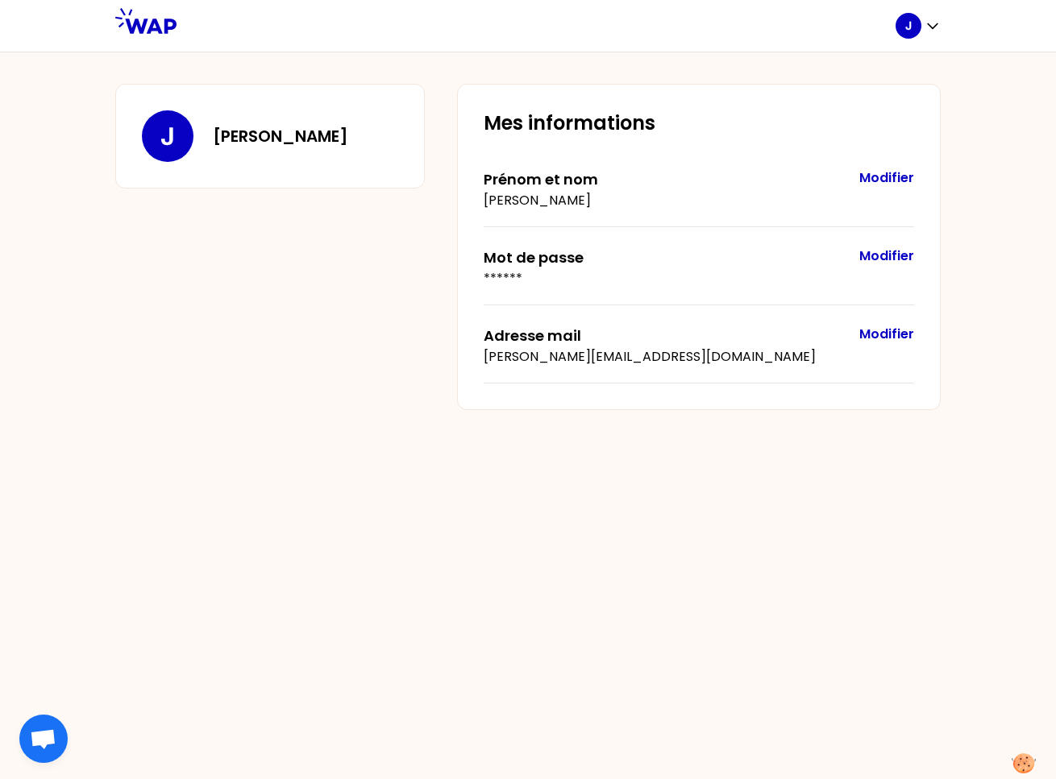
click at [910, 170] on button "Modifier" at bounding box center [886, 177] width 55 height 19
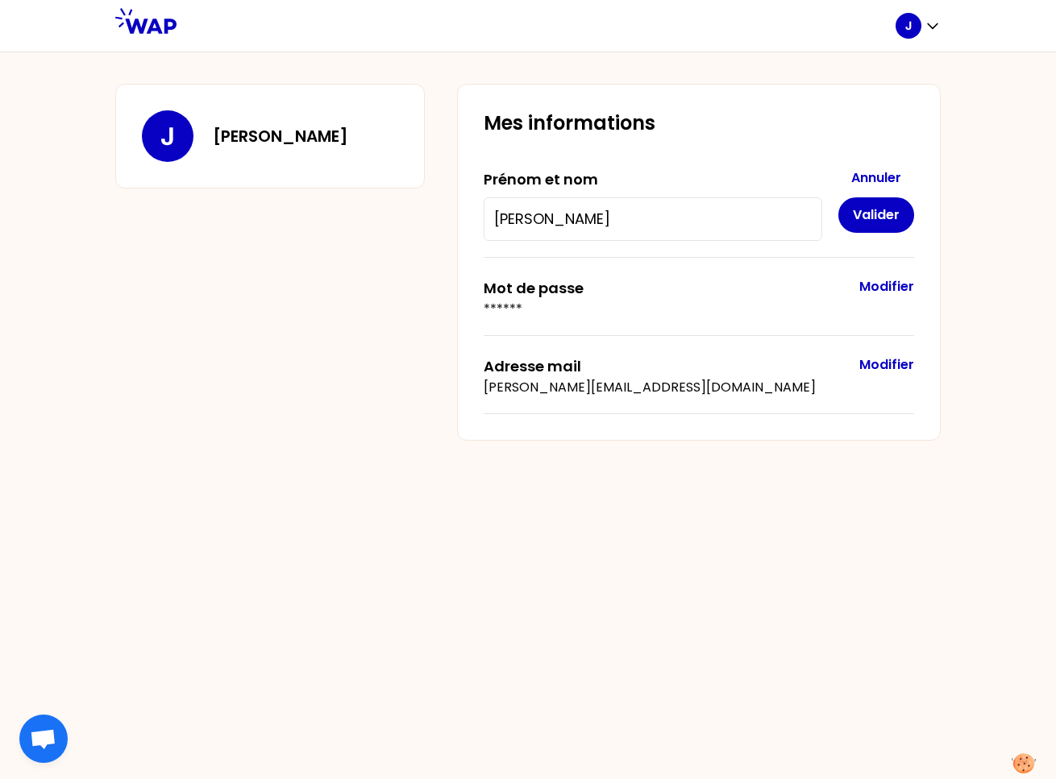
click at [645, 218] on input "[PERSON_NAME]" at bounding box center [652, 219] width 317 height 23
type input "[PERSON_NAME] Participant"
click at [897, 210] on button "Valider" at bounding box center [876, 214] width 76 height 35
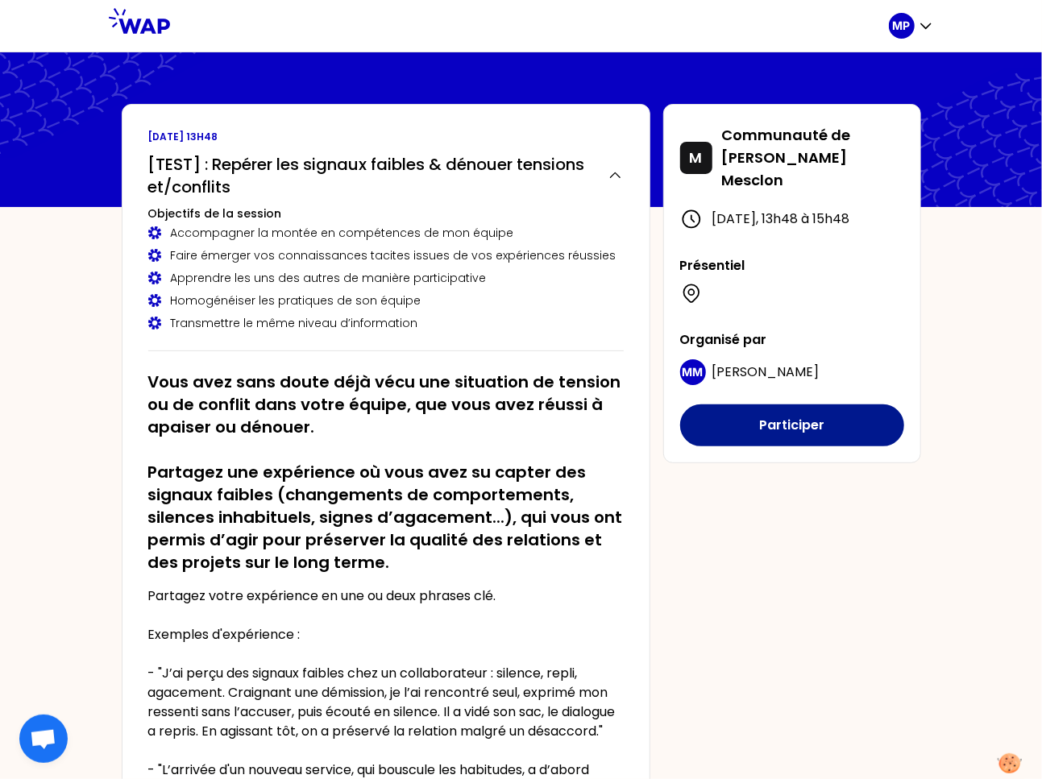
click at [761, 417] on button "Participer" at bounding box center [792, 426] width 224 height 42
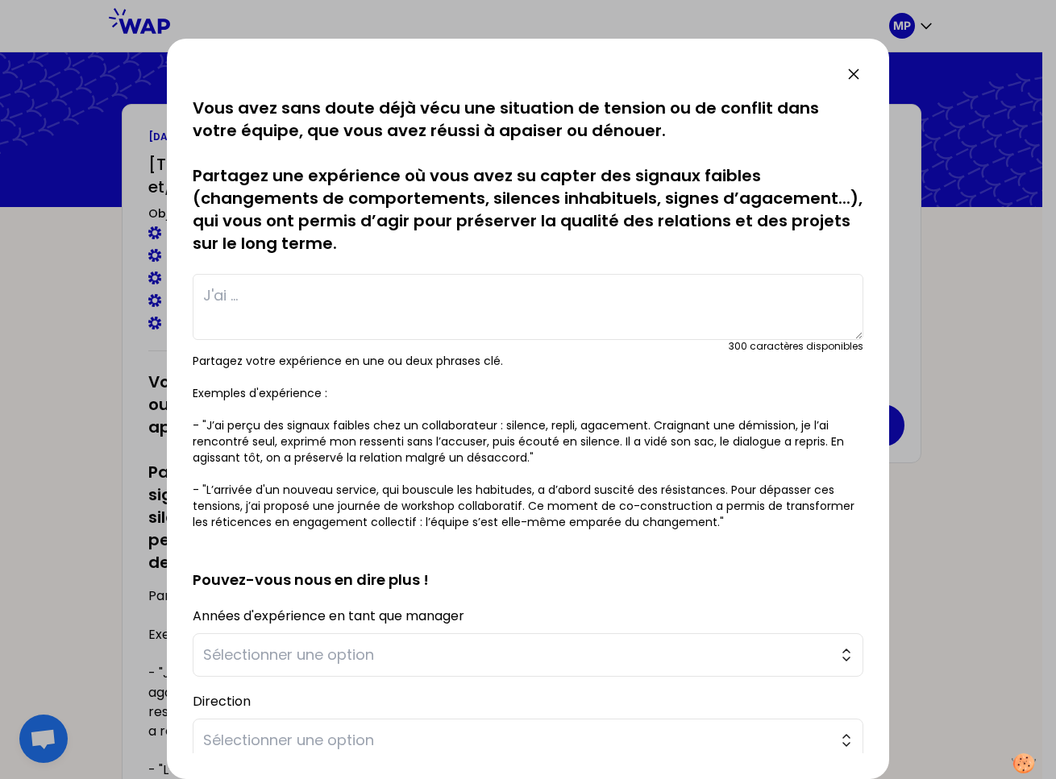
click at [263, 429] on p "Partagez votre expérience en une ou deux phrases clé. Exemples d'expérience : -…" at bounding box center [528, 441] width 670 height 177
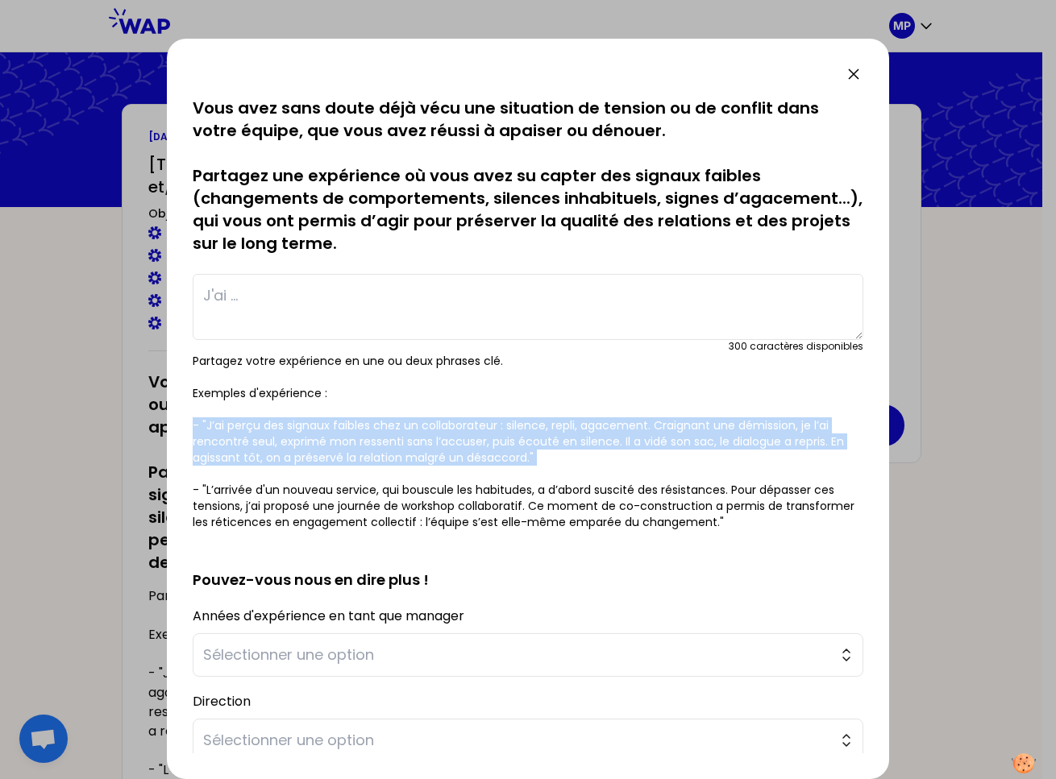
click at [263, 429] on p "Partagez votre expérience en une ou deux phrases clé. Exemples d'expérience : -…" at bounding box center [528, 441] width 670 height 177
copy p "- "J’ai perçu des signaux faibles chez un collaborateur : silence, repli, agace…"
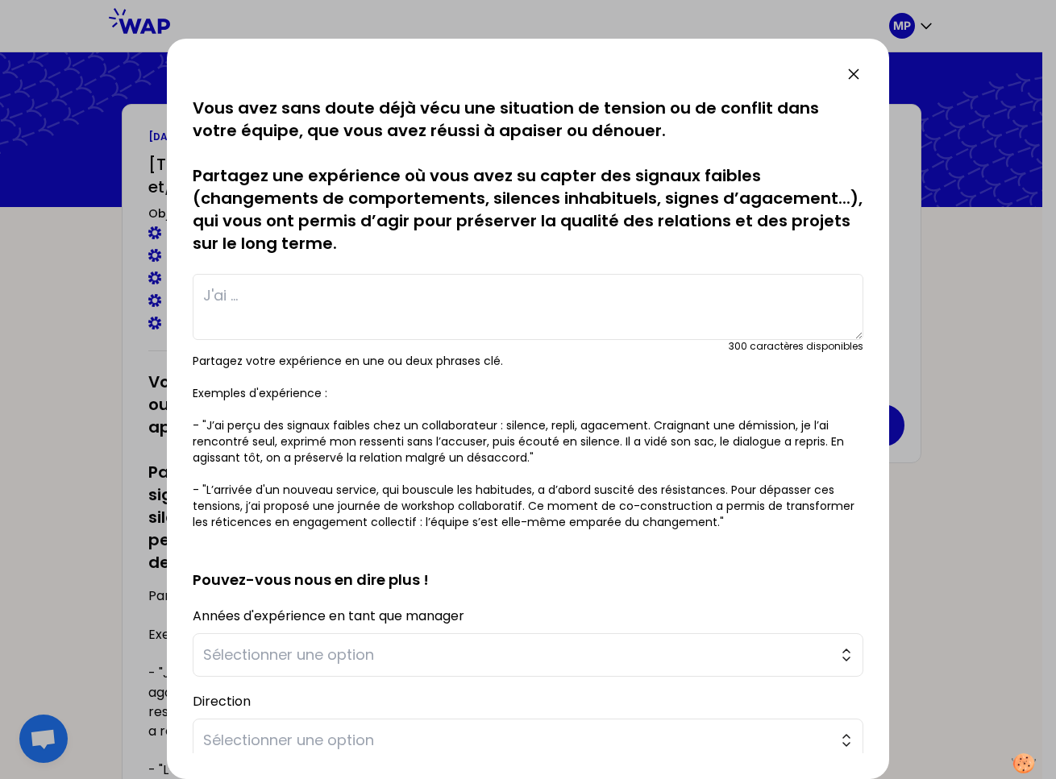
click at [341, 304] on textarea at bounding box center [528, 307] width 670 height 66
paste textarea "- "J’ai perçu des signaux faibles chez un collaborateur : silence, repli, agace…"
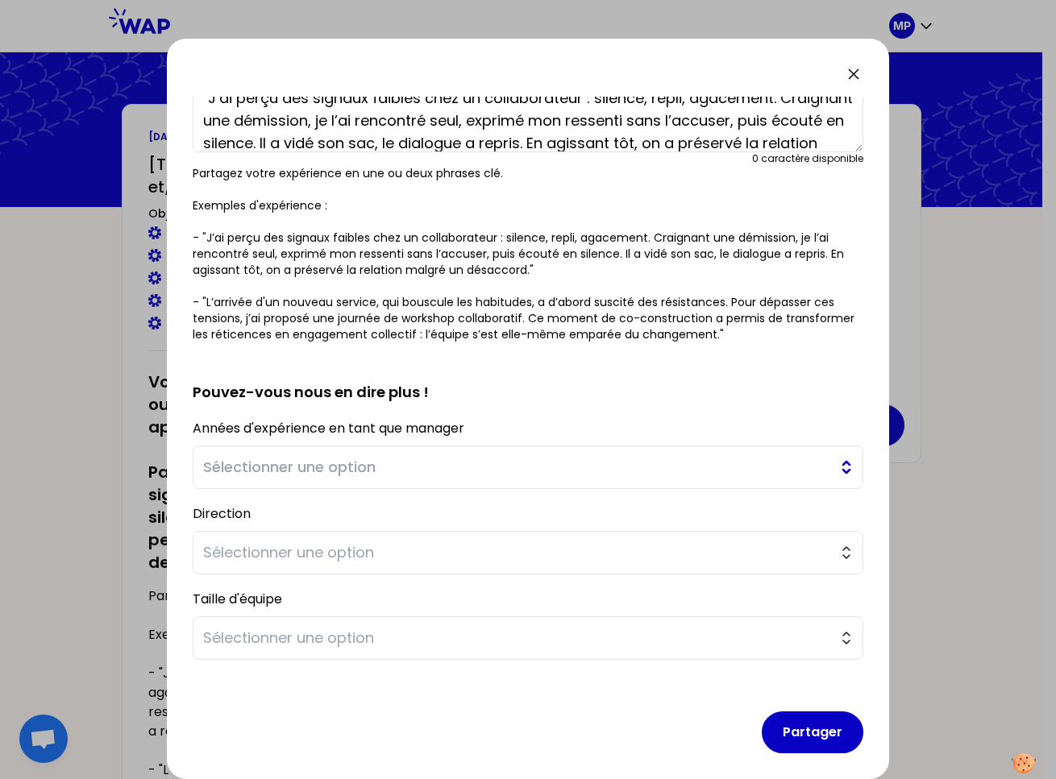
scroll to position [199, 0]
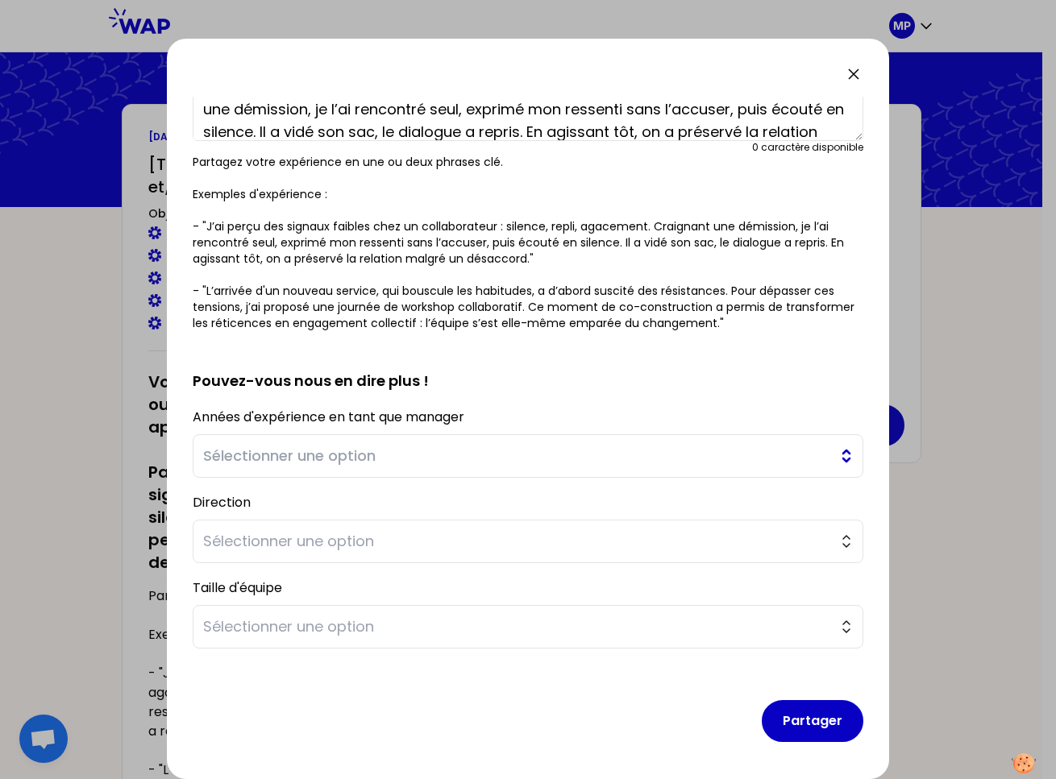
type textarea ""J’ai perçu des signaux faibles chez un collaborateur : silence, repli, agaceme…"
click at [454, 448] on span "Sélectionner une option" at bounding box center [516, 456] width 627 height 23
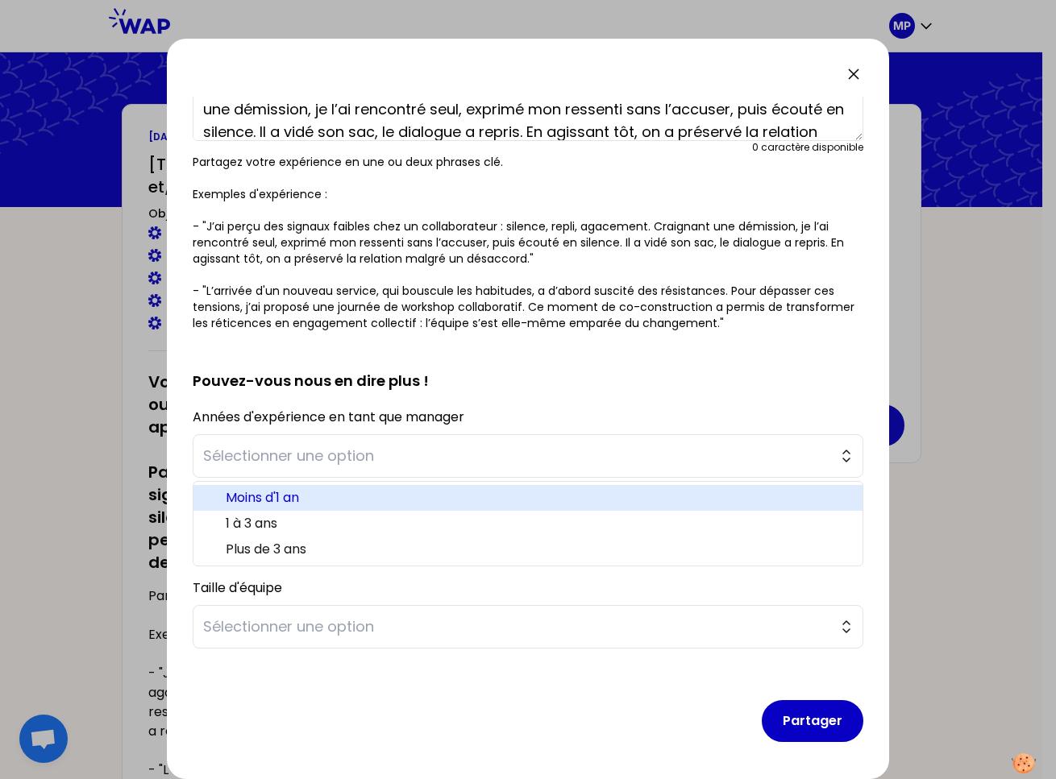
click at [419, 496] on span "Moins d'1 an" at bounding box center [538, 497] width 624 height 19
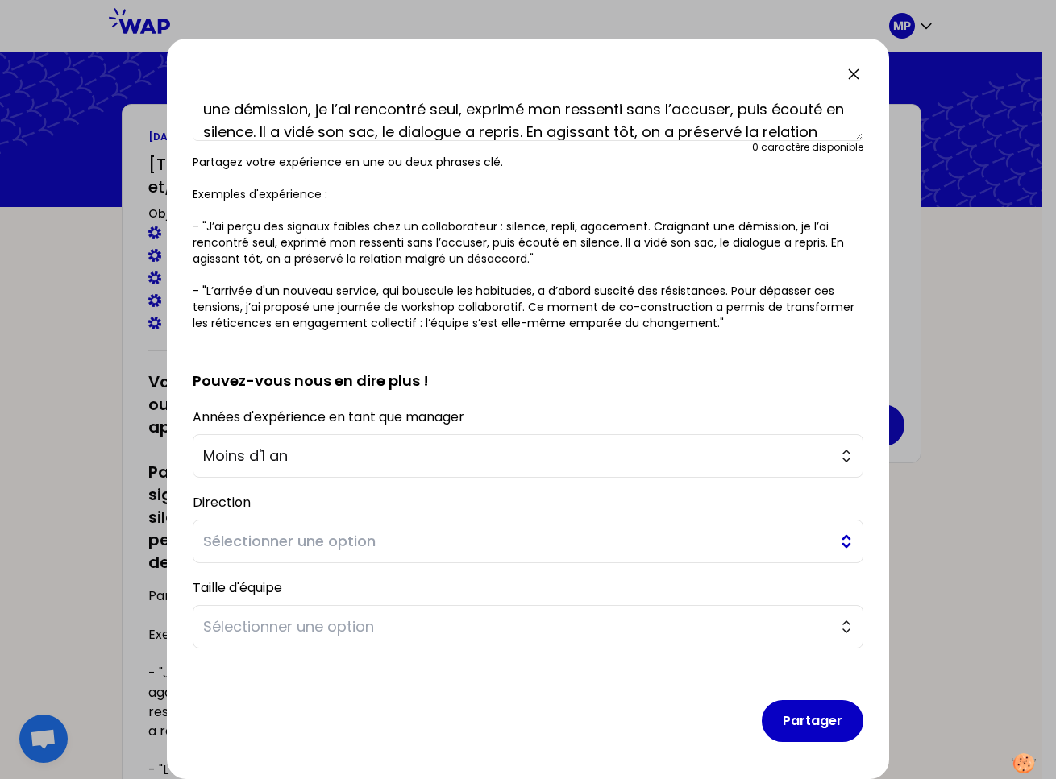
click at [400, 544] on span "Sélectionner une option" at bounding box center [516, 541] width 627 height 23
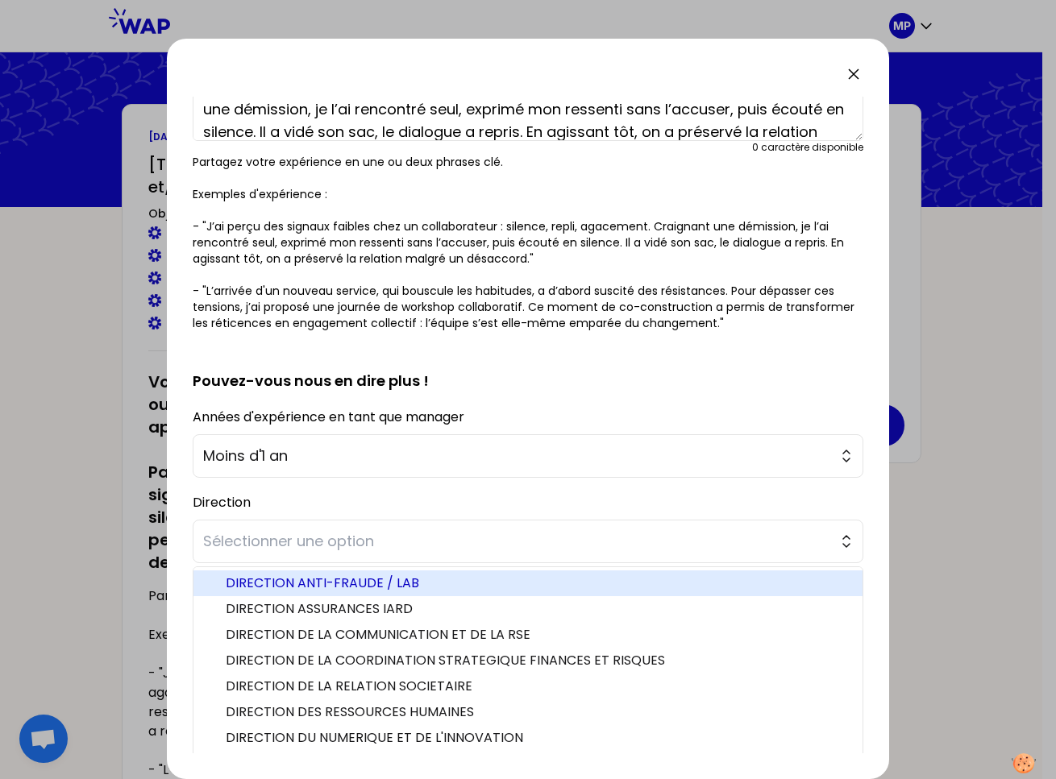
click at [410, 589] on span "DIRECTION ANTI-FRAUDE / LAB" at bounding box center [538, 583] width 624 height 19
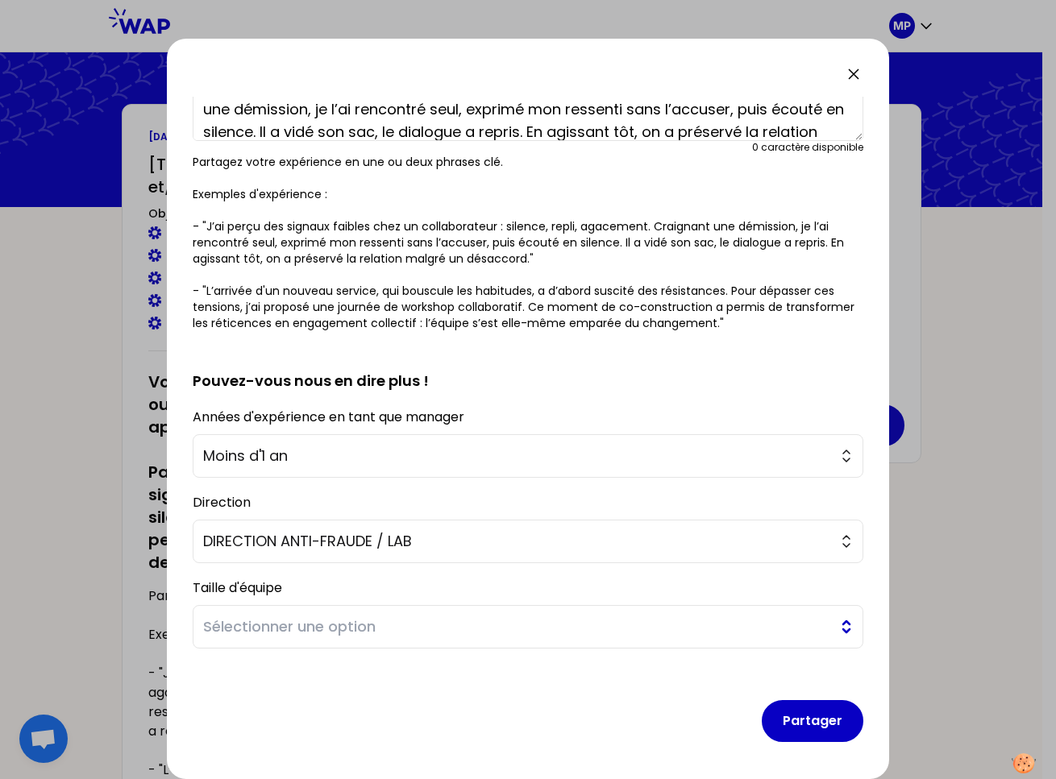
drag, startPoint x: 405, startPoint y: 629, endPoint x: 411, endPoint y: 638, distance: 11.2
click at [405, 629] on span "Sélectionner une option" at bounding box center [516, 627] width 627 height 23
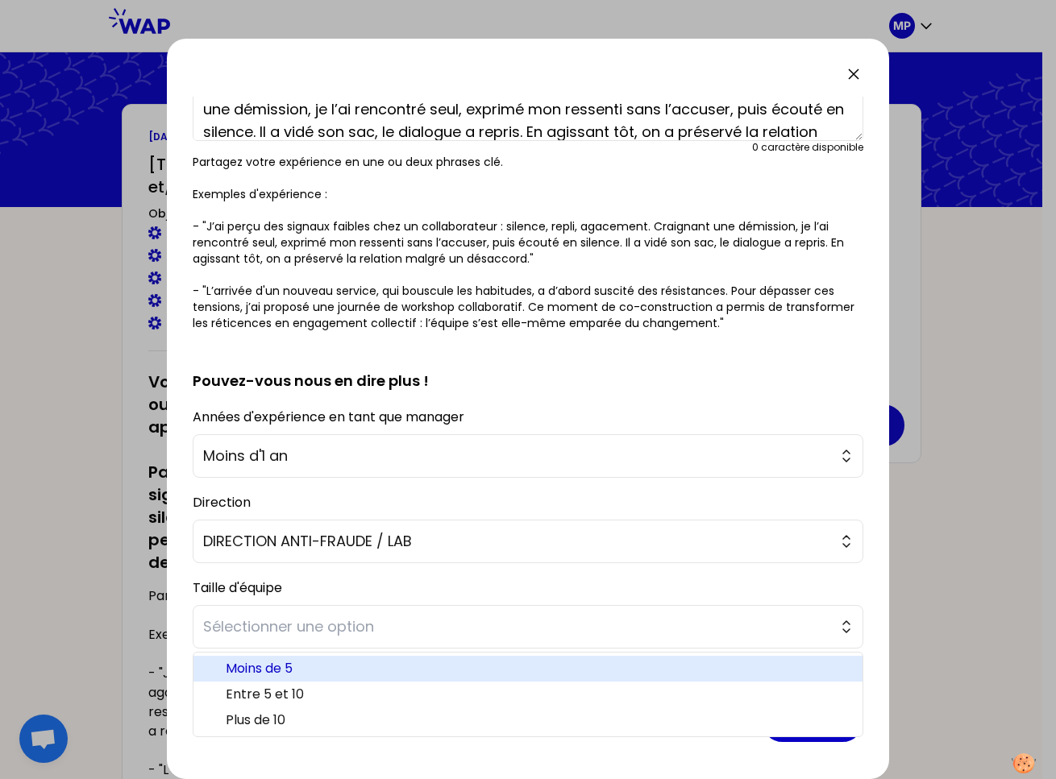
click at [401, 669] on span "Moins de 5" at bounding box center [538, 668] width 624 height 19
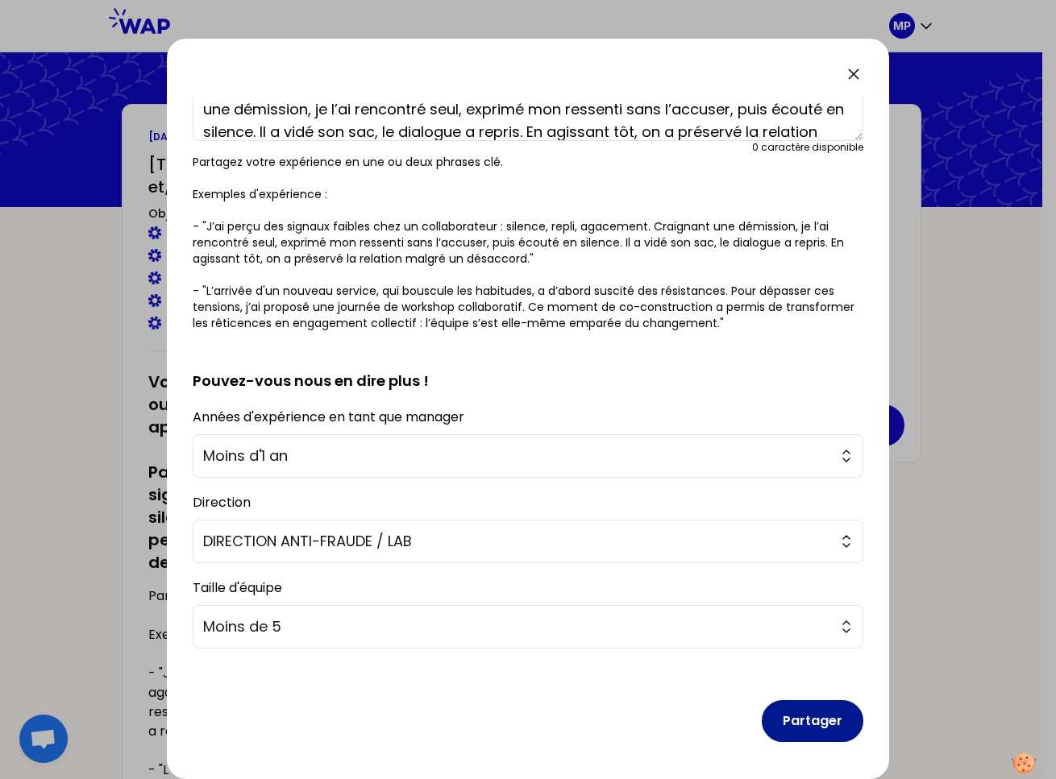
click at [815, 728] on button "Partager" at bounding box center [813, 721] width 102 height 42
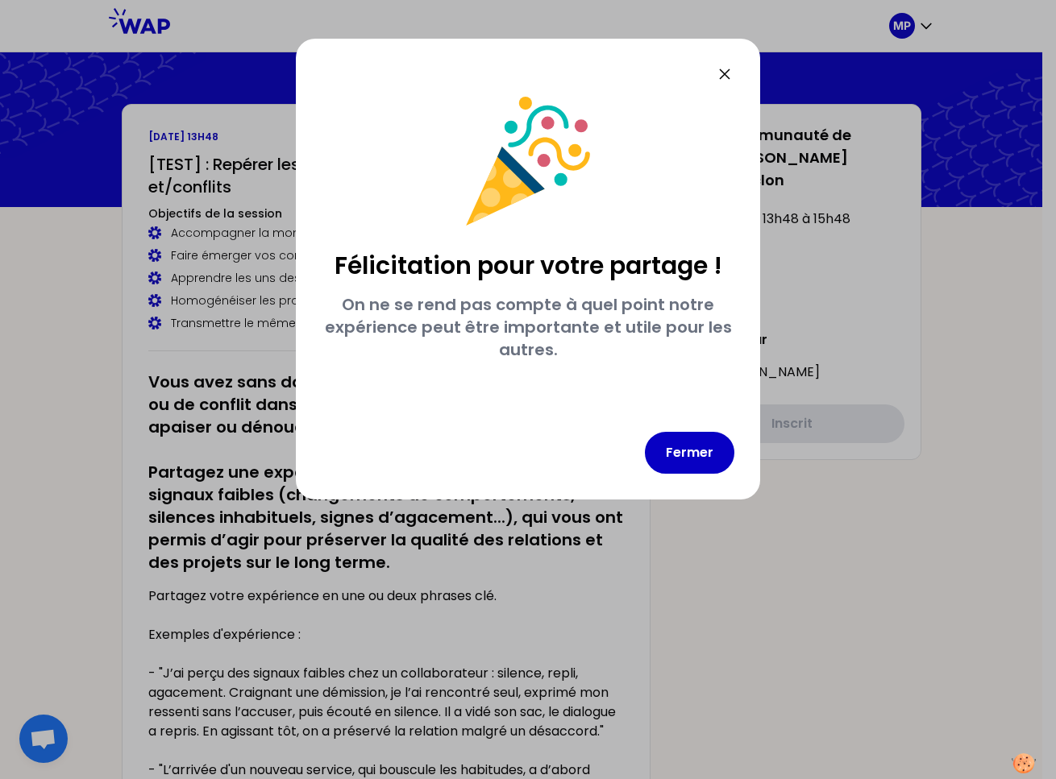
scroll to position [0, 0]
click at [691, 445] on button "Fermer" at bounding box center [689, 453] width 89 height 42
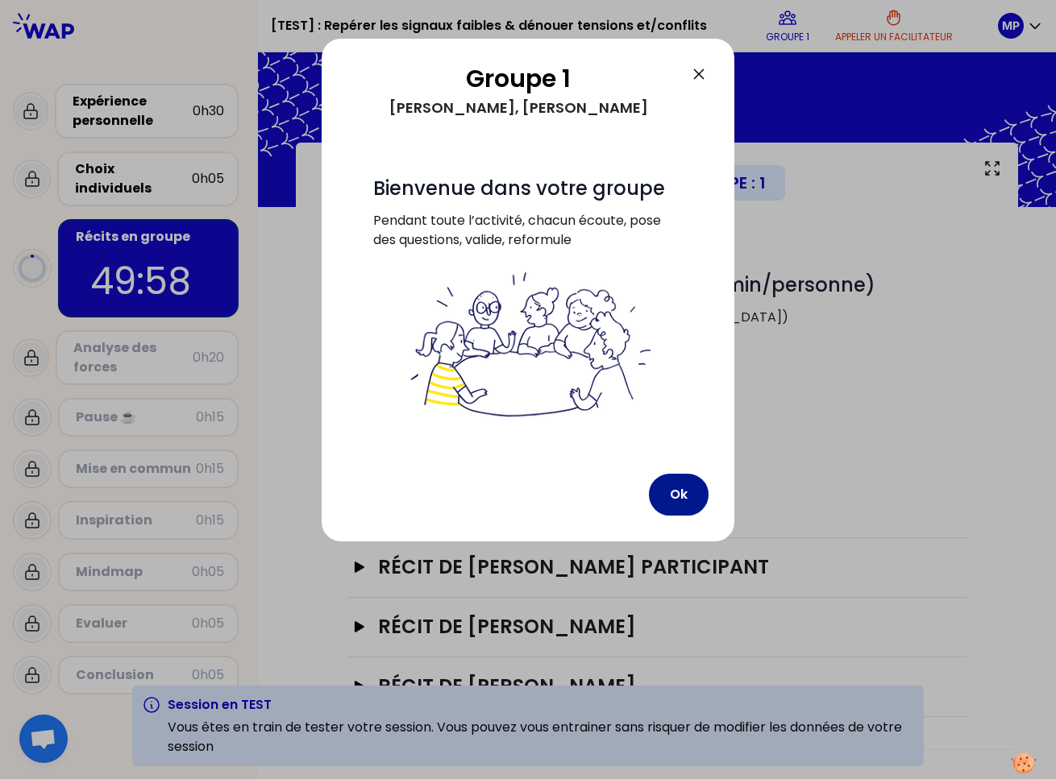
click at [670, 491] on button "Ok" at bounding box center [679, 495] width 60 height 42
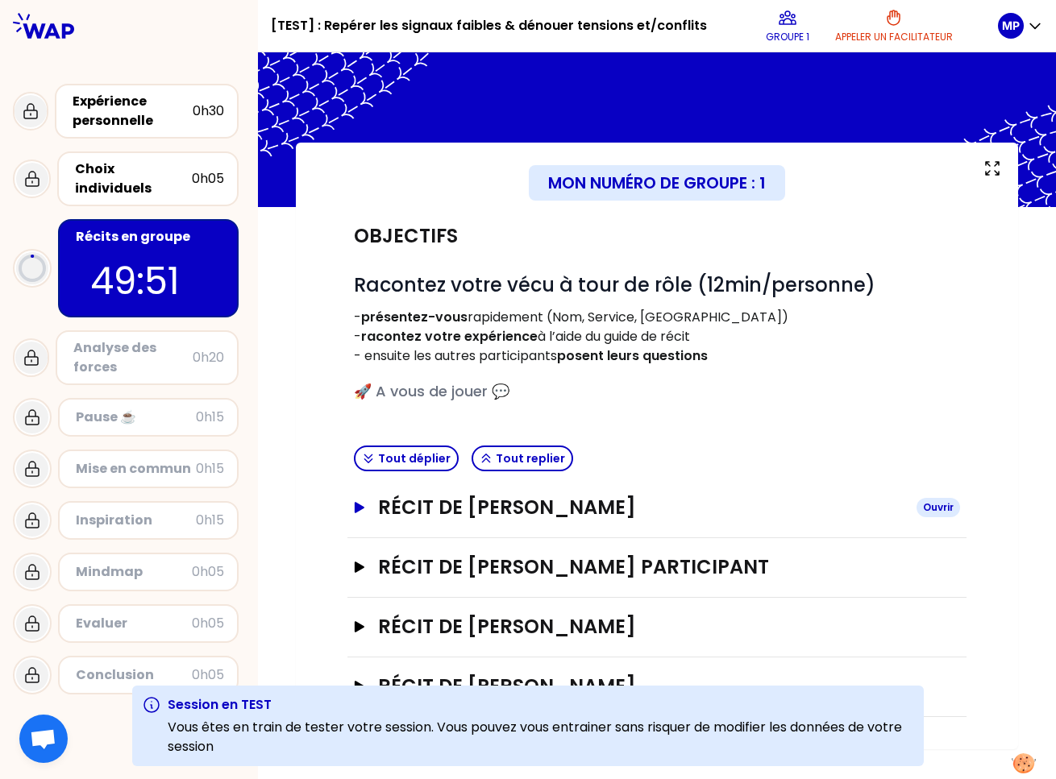
click at [616, 513] on h3 "Récit de [PERSON_NAME]" at bounding box center [640, 508] width 525 height 26
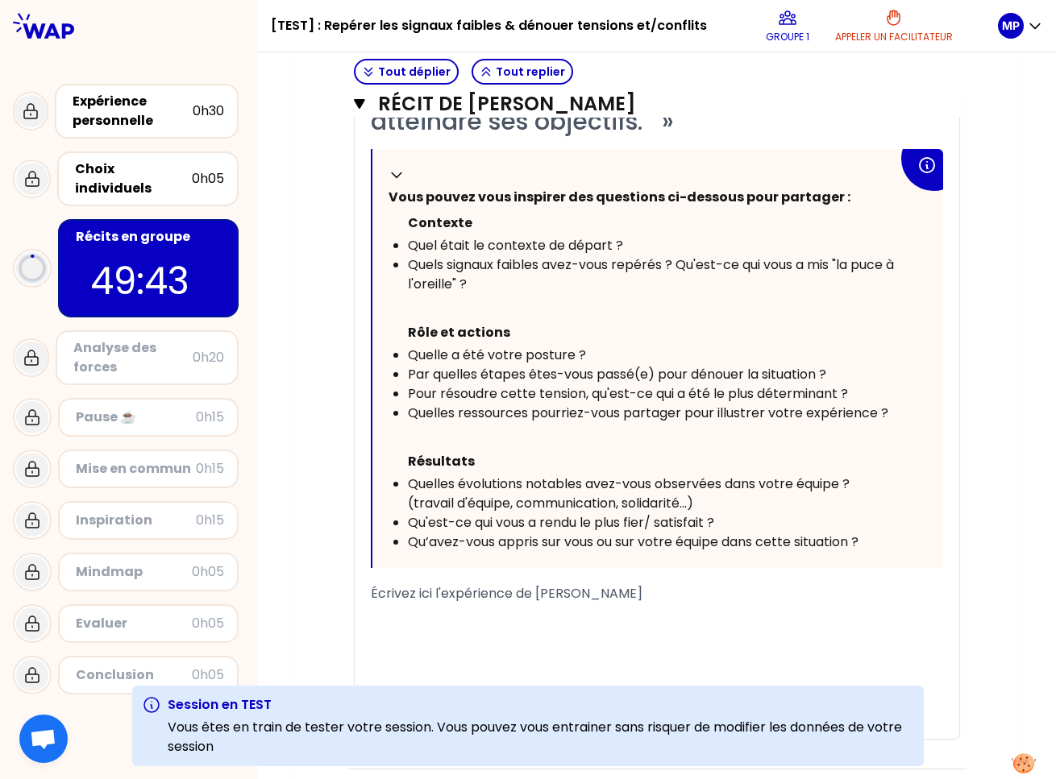
scroll to position [683, 0]
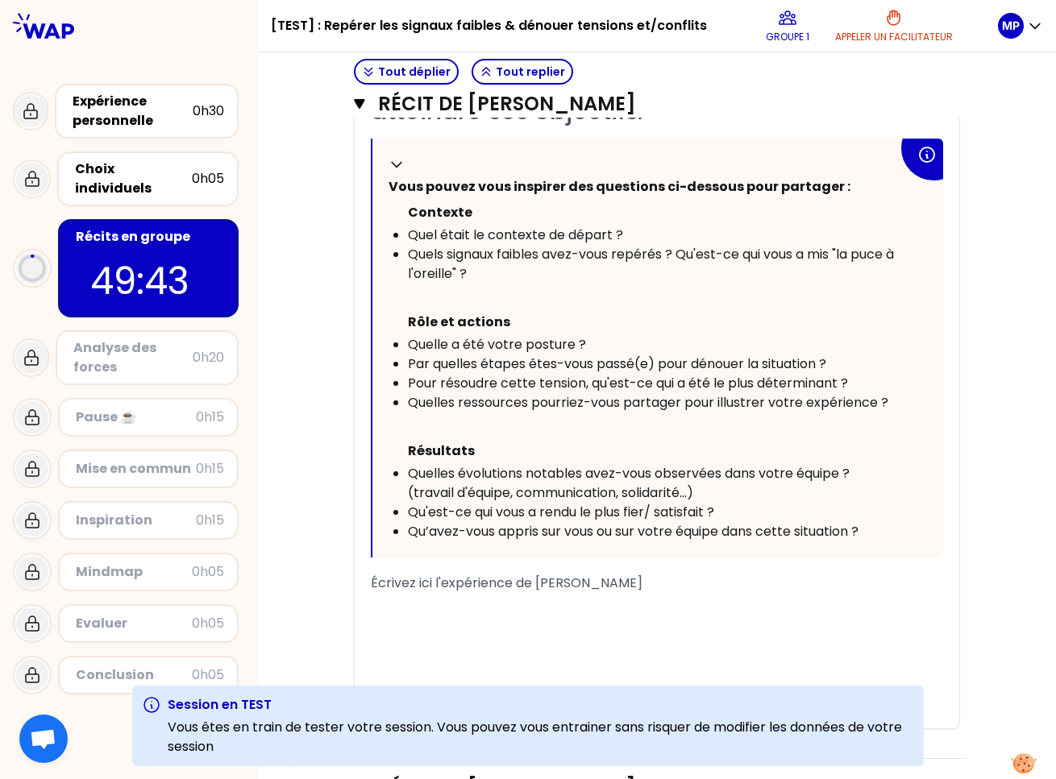
click at [579, 628] on div "﻿" at bounding box center [657, 621] width 572 height 19
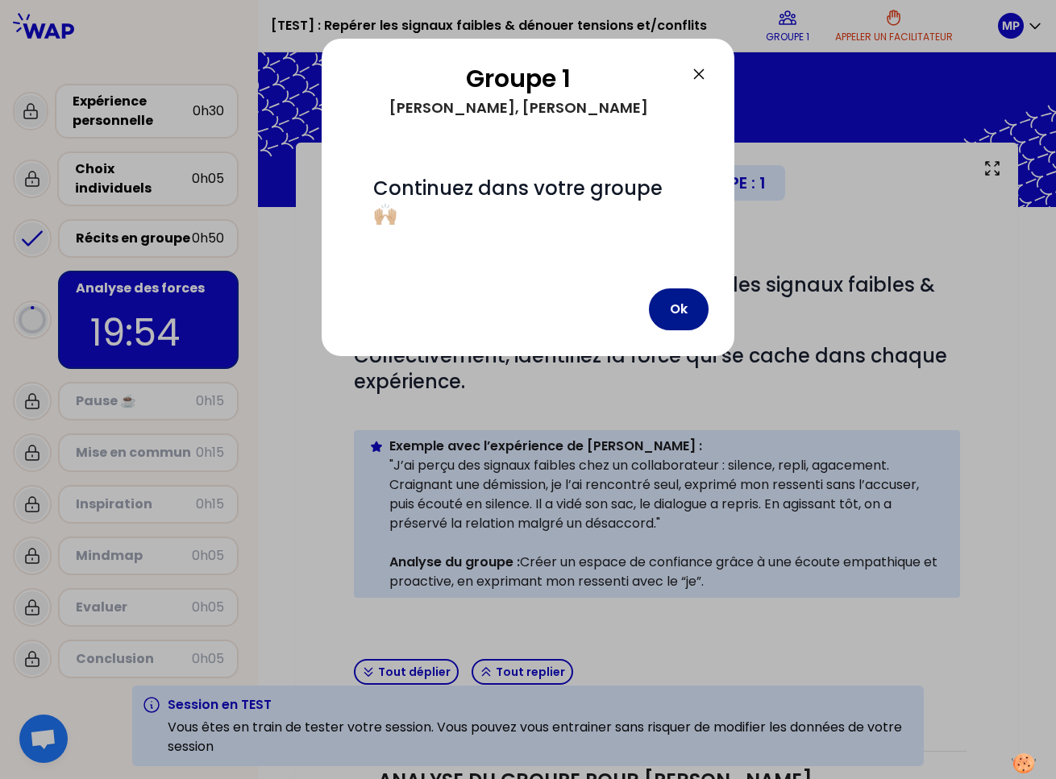
click at [671, 288] on button "Ok" at bounding box center [679, 309] width 60 height 42
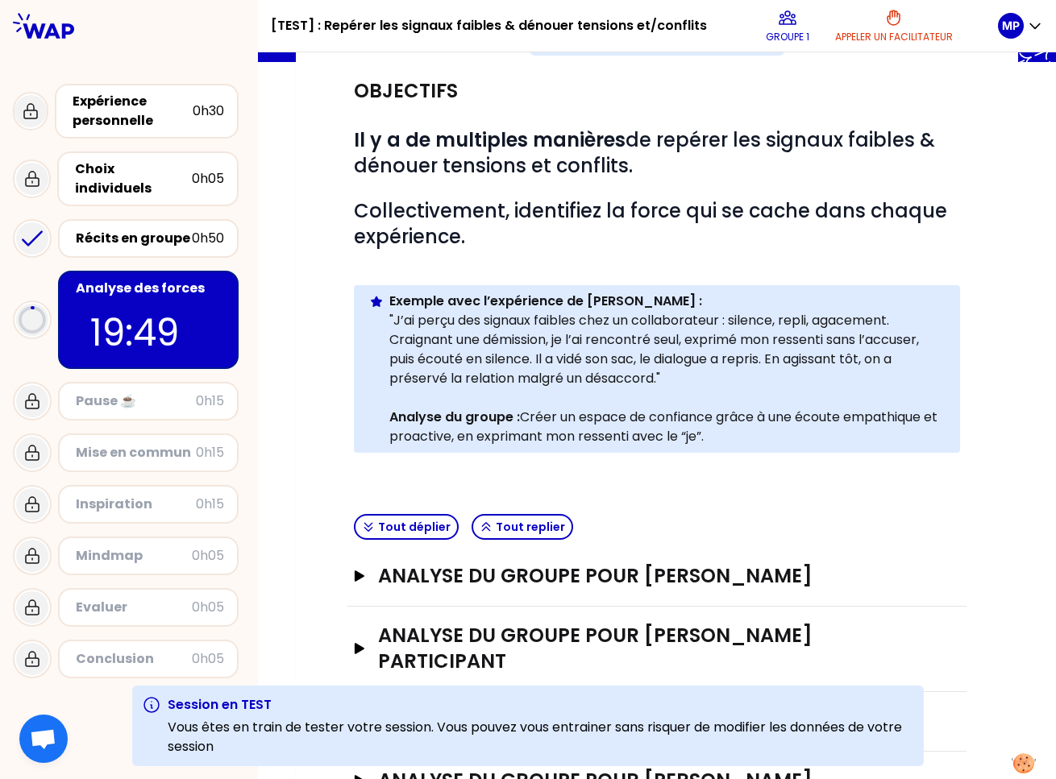
scroll to position [156, 0]
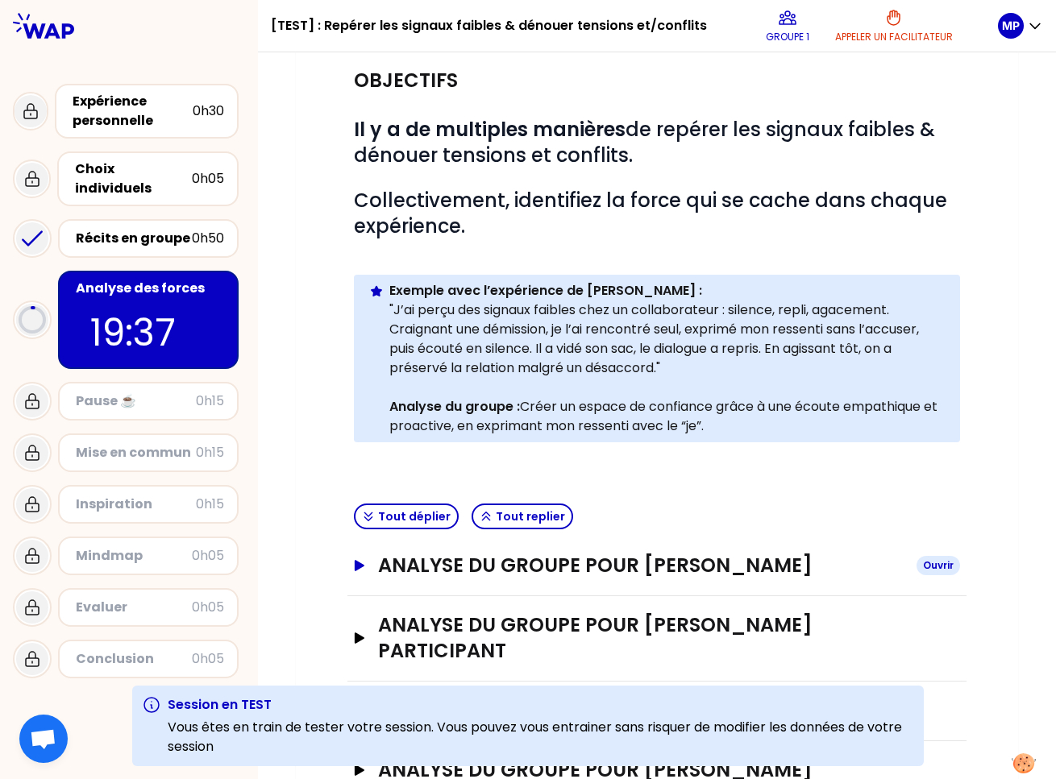
click at [549, 560] on h3 "ANALYSE DU GROUPE POUR [PERSON_NAME]" at bounding box center [640, 566] width 525 height 26
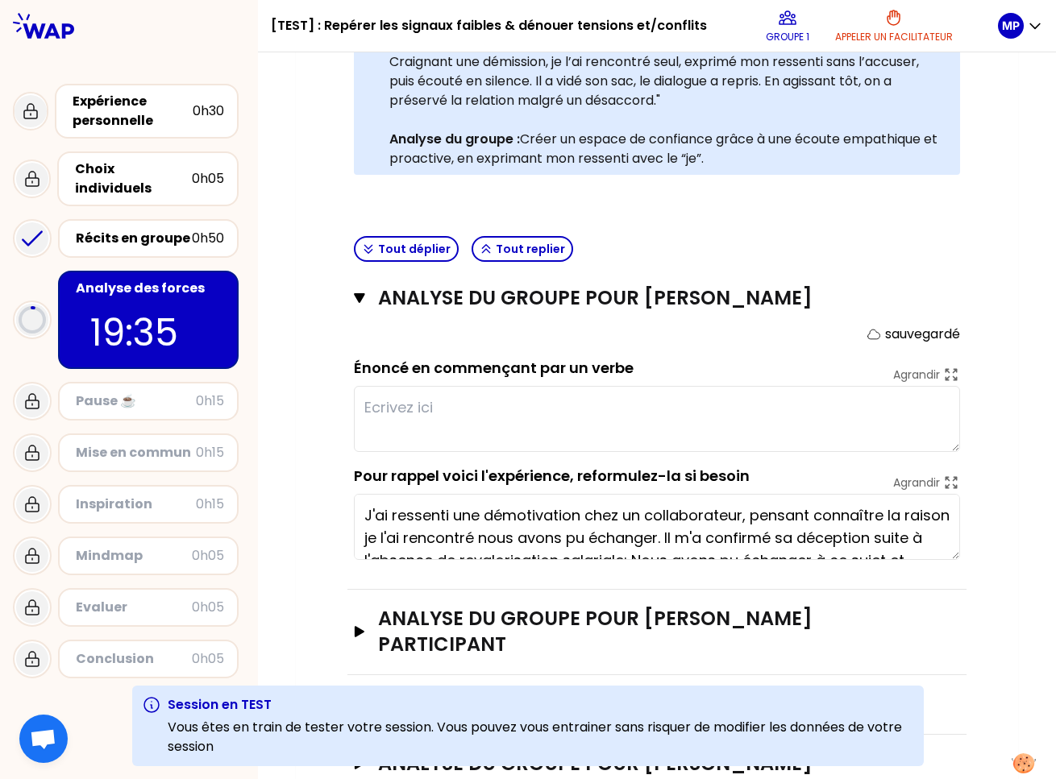
scroll to position [469, 0]
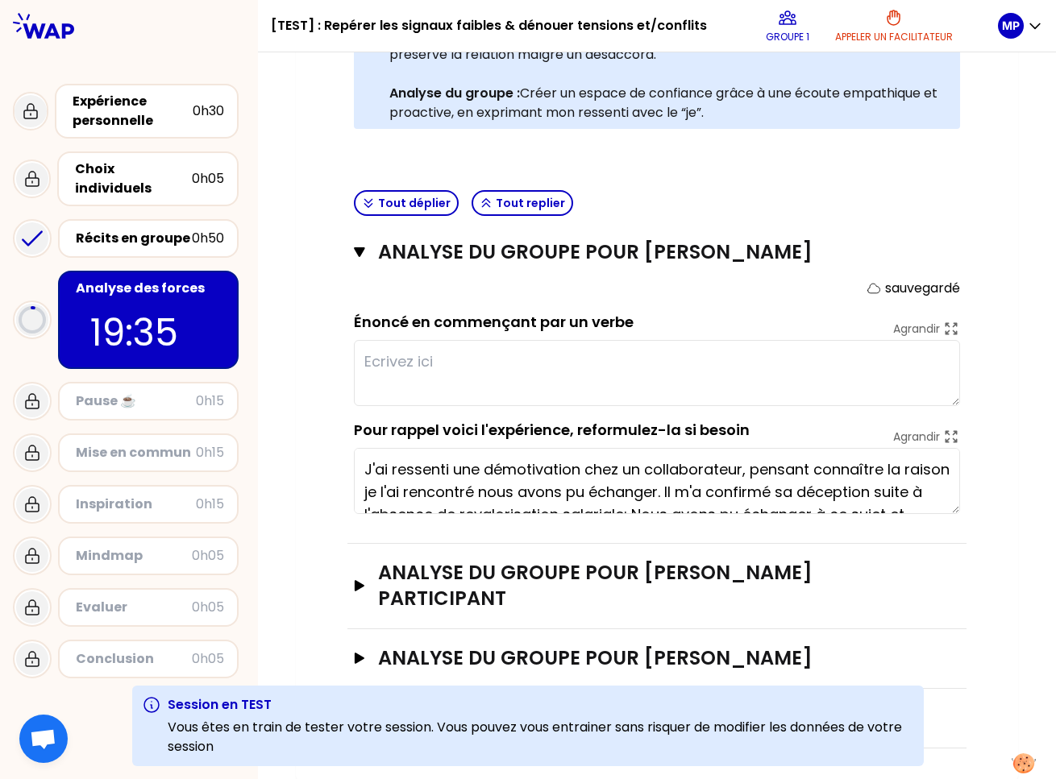
click at [583, 367] on textarea at bounding box center [657, 373] width 606 height 66
type textarea "test"
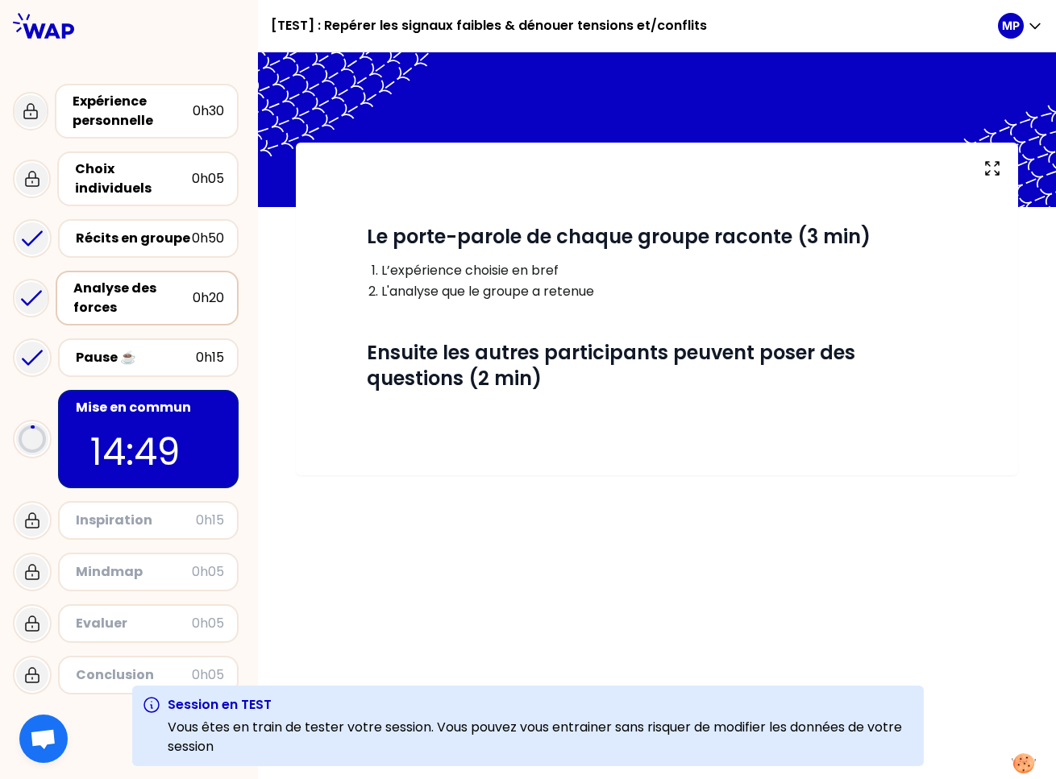
drag, startPoint x: 132, startPoint y: 281, endPoint x: 157, endPoint y: 297, distance: 29.3
click at [132, 281] on div "Analyse des forces" at bounding box center [132, 298] width 119 height 39
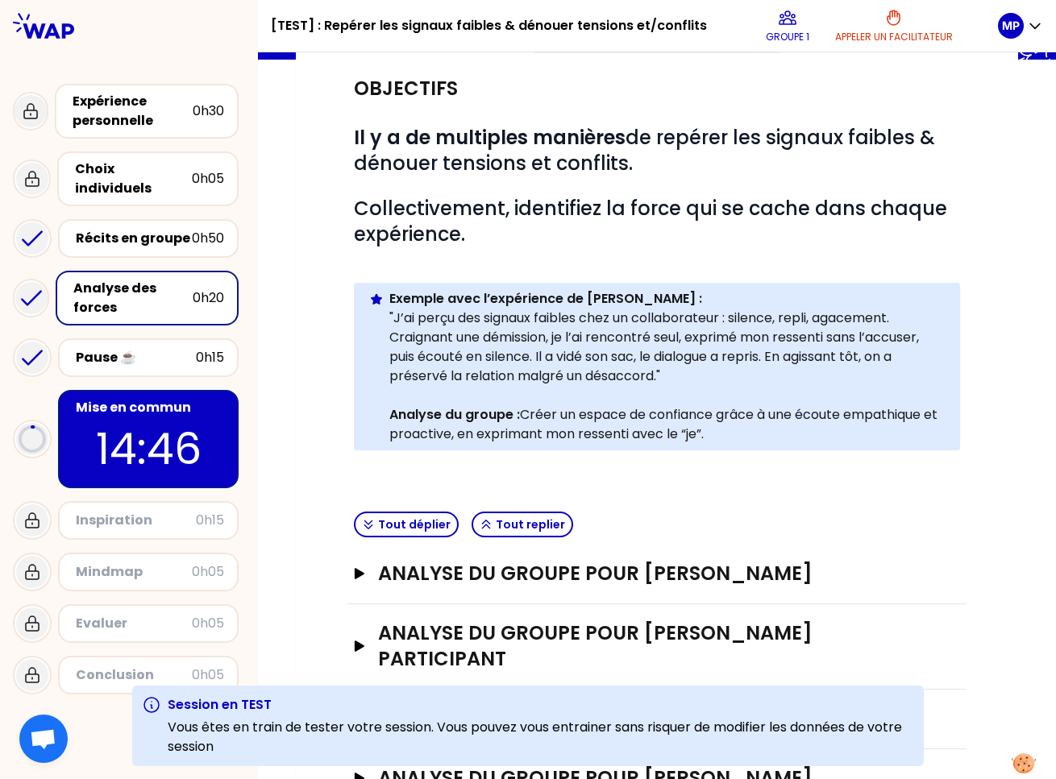
scroll to position [151, 0]
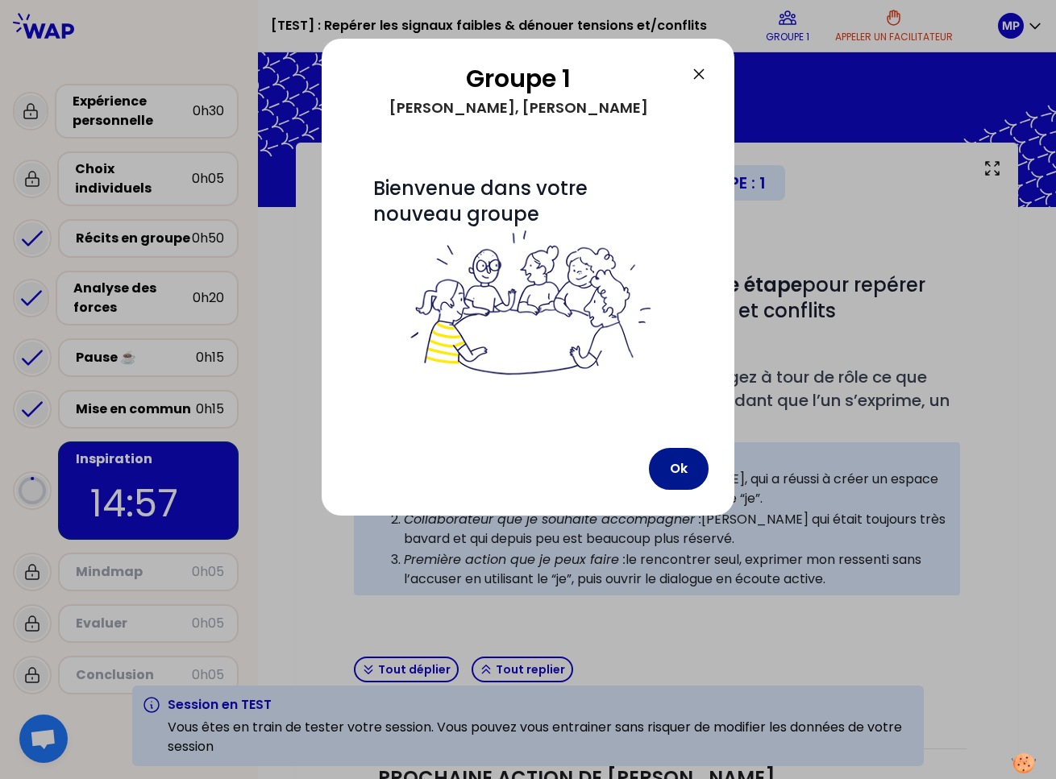
click at [689, 468] on button "Ok" at bounding box center [679, 469] width 60 height 42
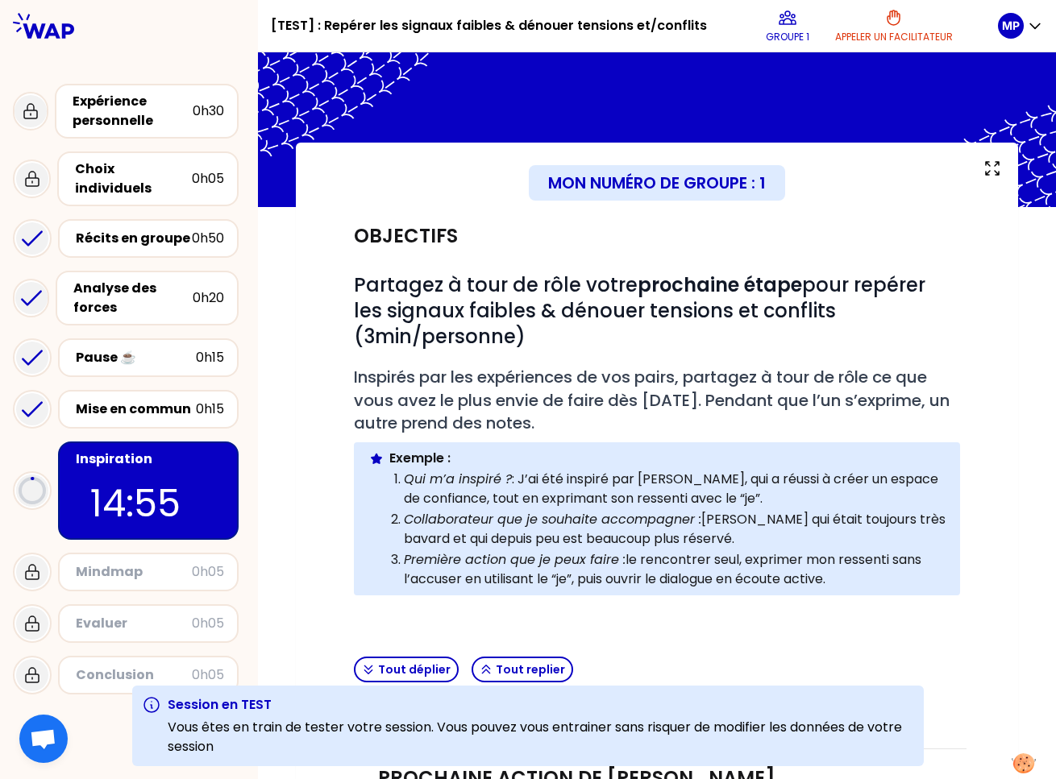
drag, startPoint x: 155, startPoint y: 436, endPoint x: 202, endPoint y: 436, distance: 47.5
click at [155, 450] on div "Inspiration" at bounding box center [150, 459] width 148 height 19
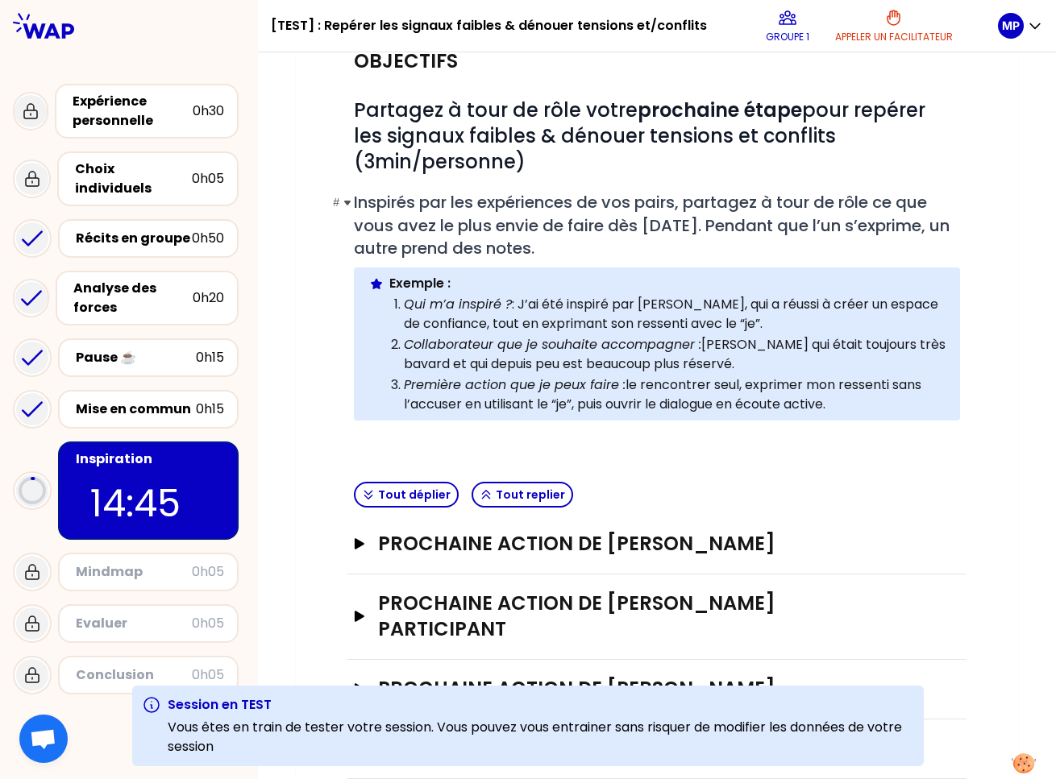
scroll to position [180, 0]
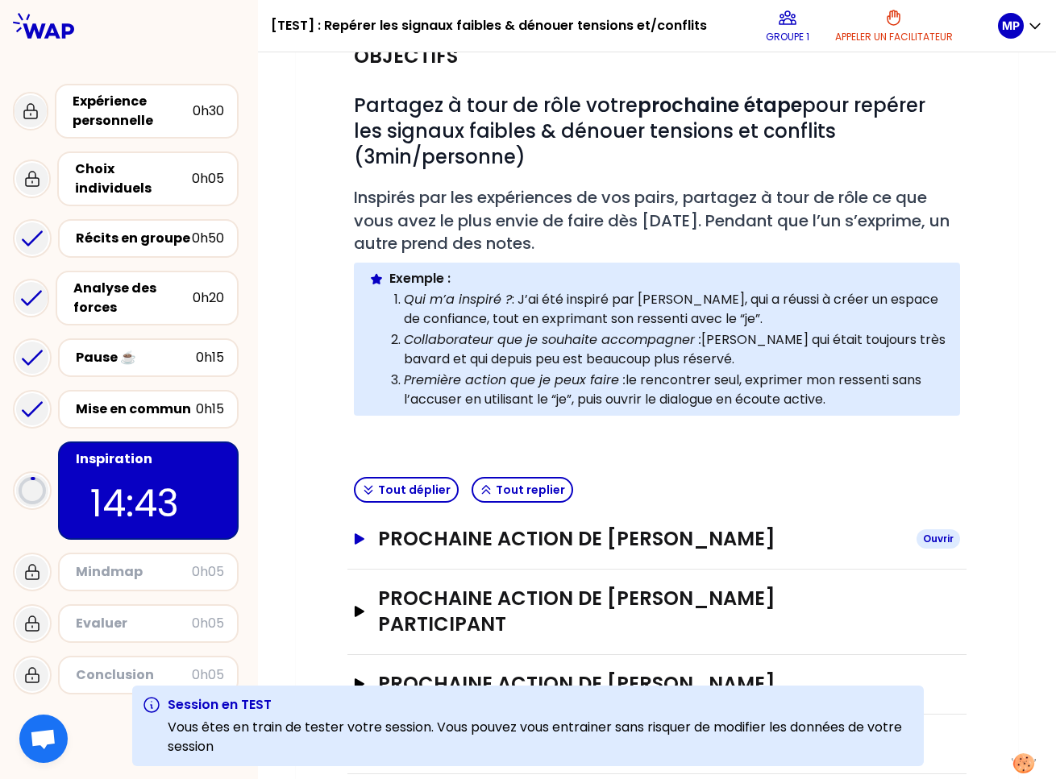
click at [475, 530] on h3 "Prochaine action de [PERSON_NAME]" at bounding box center [640, 539] width 525 height 26
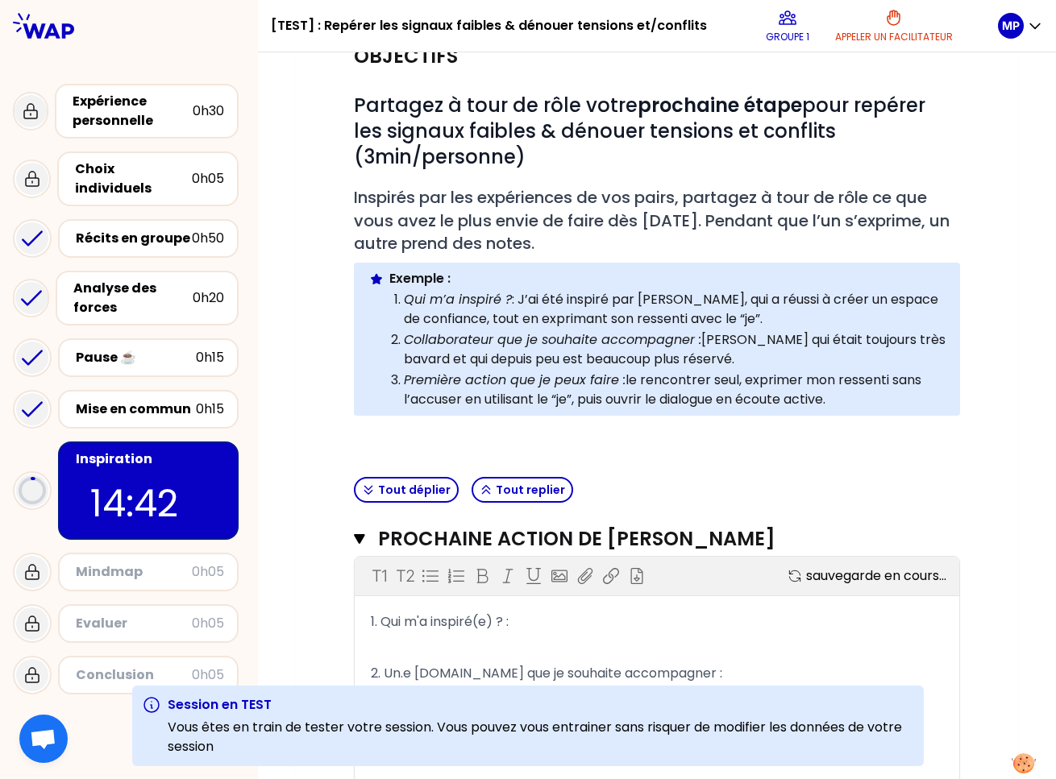
scroll to position [439, 0]
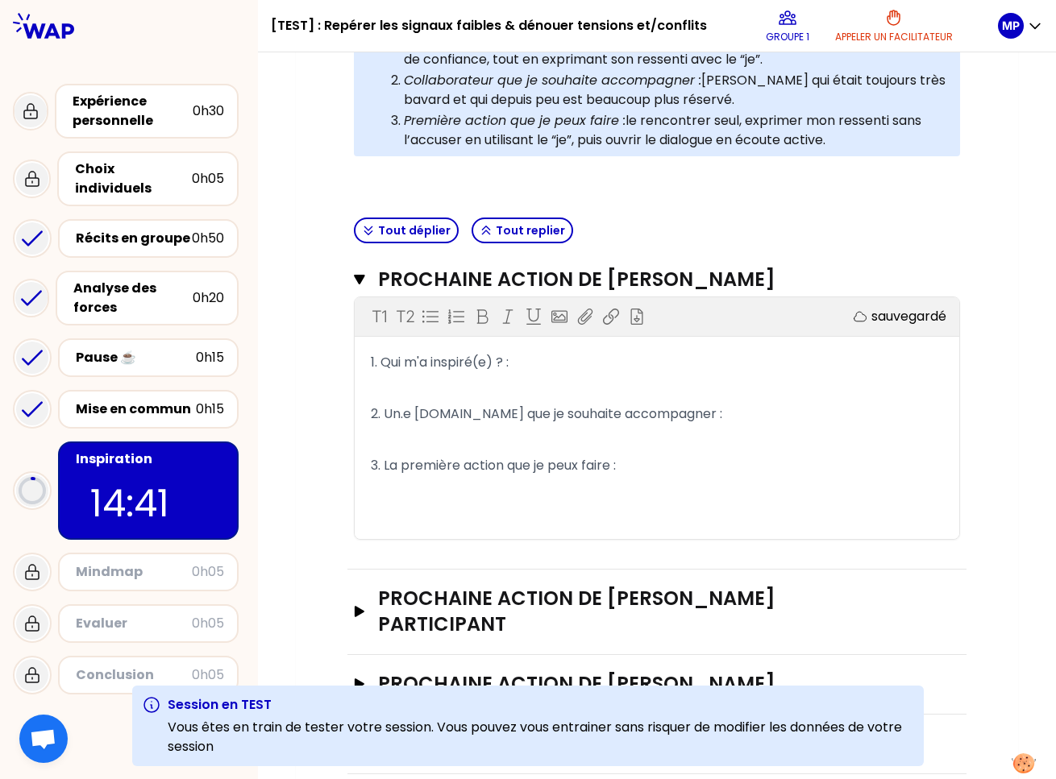
click at [555, 381] on p "﻿" at bounding box center [657, 389] width 572 height 26
click at [589, 605] on h3 "Prochaine action de [PERSON_NAME] Participant" at bounding box center [640, 612] width 525 height 52
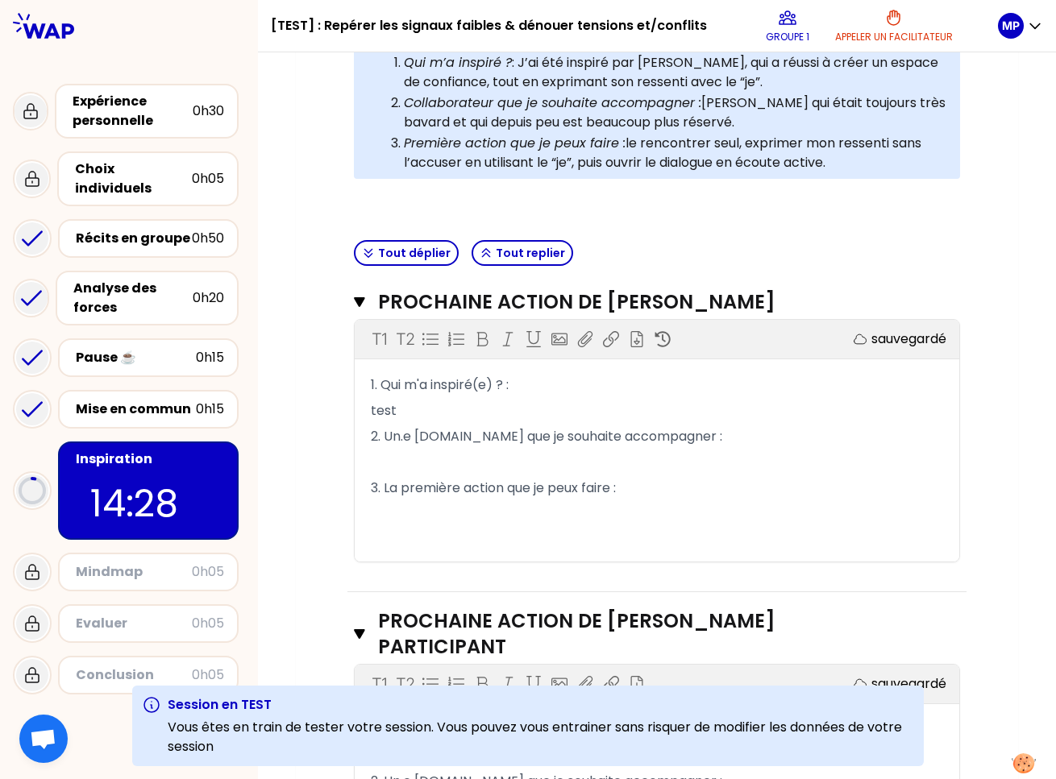
scroll to position [431, 0]
